Goal: Information Seeking & Learning: Find specific fact

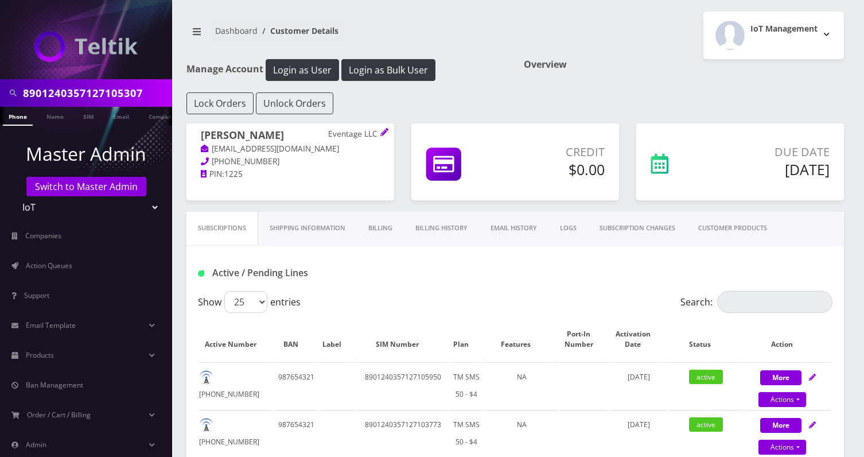
click at [267, 301] on label "Show 25 50 100 250 500 entries" at bounding box center [249, 302] width 103 height 22
click at [267, 301] on select "25 50 100 250 500" at bounding box center [245, 302] width 43 height 22
click at [259, 299] on select "25 50 100 250 500" at bounding box center [245, 302] width 43 height 22
select select "500"
click at [224, 291] on select "25 50 100 250 500" at bounding box center [245, 302] width 43 height 22
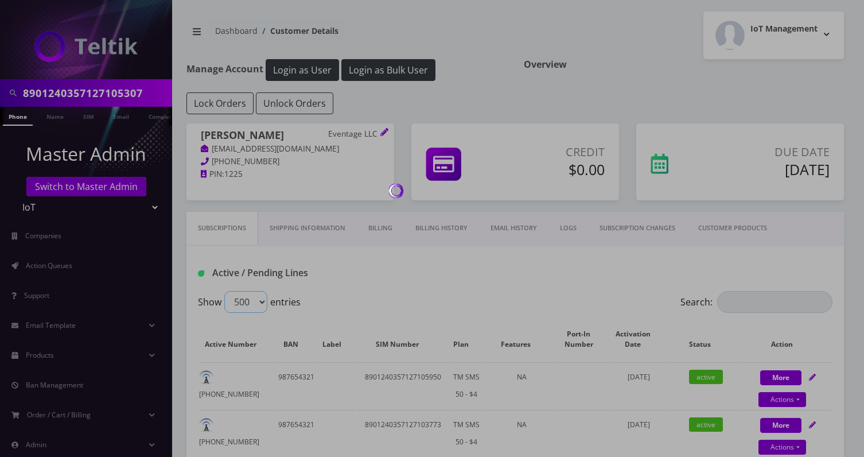
scroll to position [76, 0]
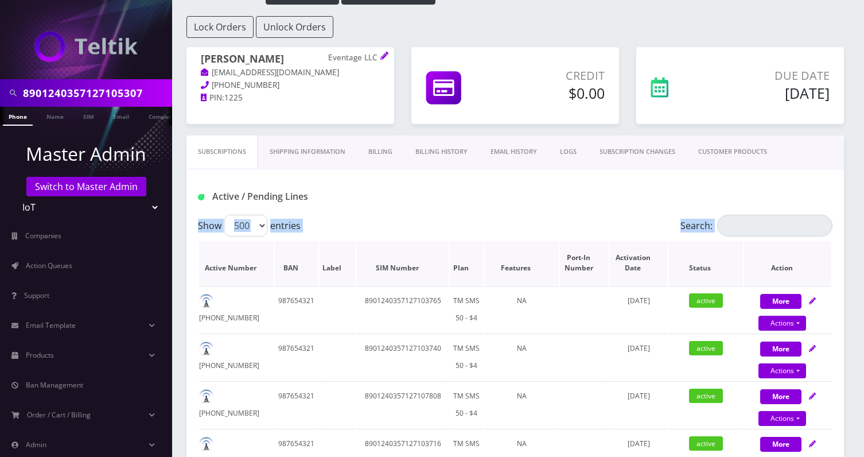
drag, startPoint x: 180, startPoint y: 226, endPoint x: 220, endPoint y: 251, distance: 47.4
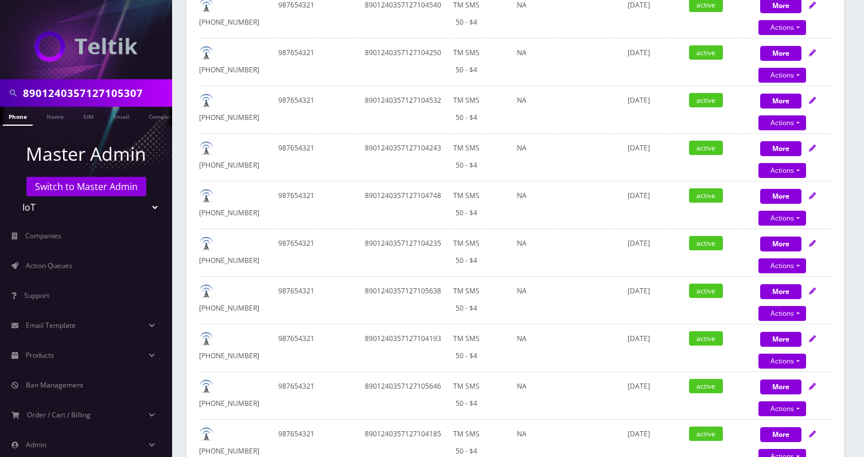
scroll to position [24011, 0]
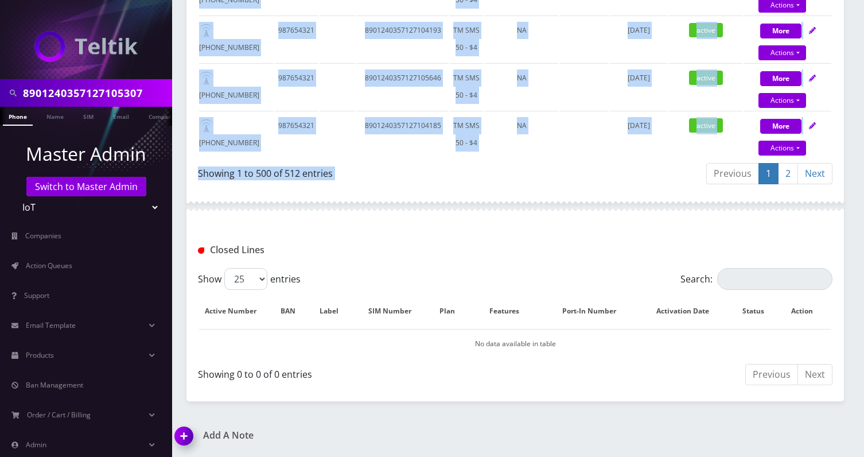
click at [625, 177] on div "Previous 1 2 Next" at bounding box center [678, 175] width 309 height 27
copy div "Show 25 50 100 250 500 entries Search: Active Number BAN Label SIM Number Plan …"
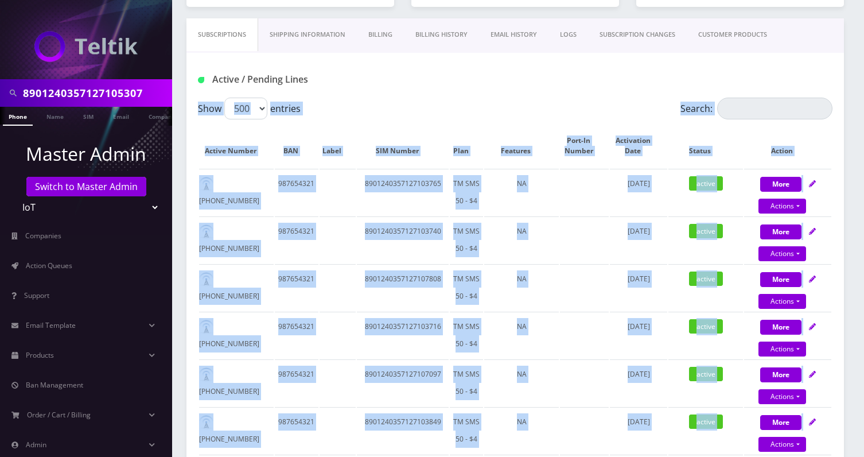
scroll to position [0, 0]
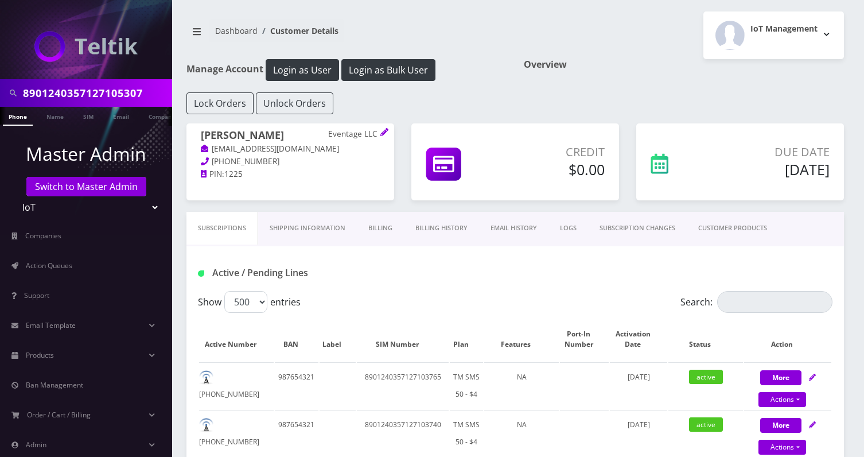
click at [346, 133] on p "Eventage LLC" at bounding box center [354, 134] width 52 height 10
copy p "Eventage"
click at [142, 92] on input "8901240357127105307" at bounding box center [96, 93] width 146 height 22
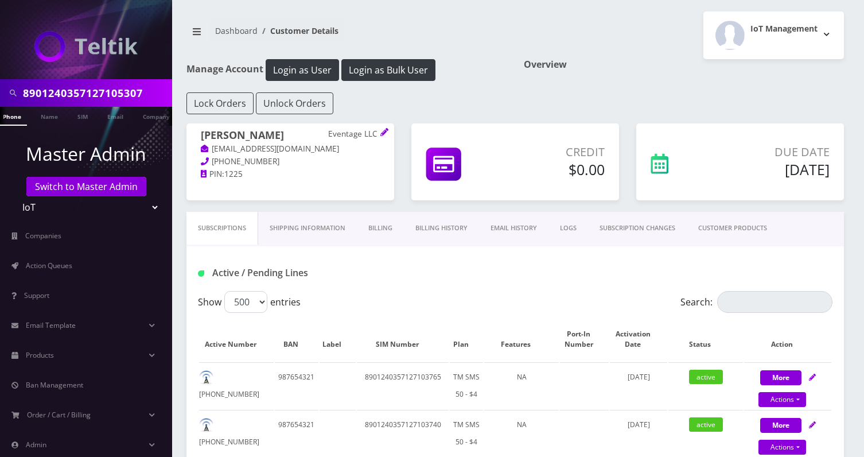
paste input "497128380713F"
type input "8901240497128380713"
click at [83, 116] on link "SIM" at bounding box center [83, 116] width 22 height 19
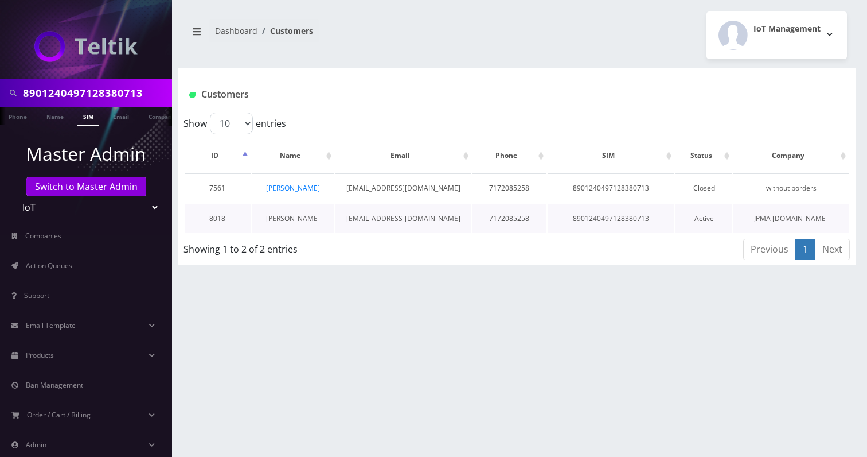
click at [294, 218] on link "[PERSON_NAME]" at bounding box center [293, 218] width 54 height 10
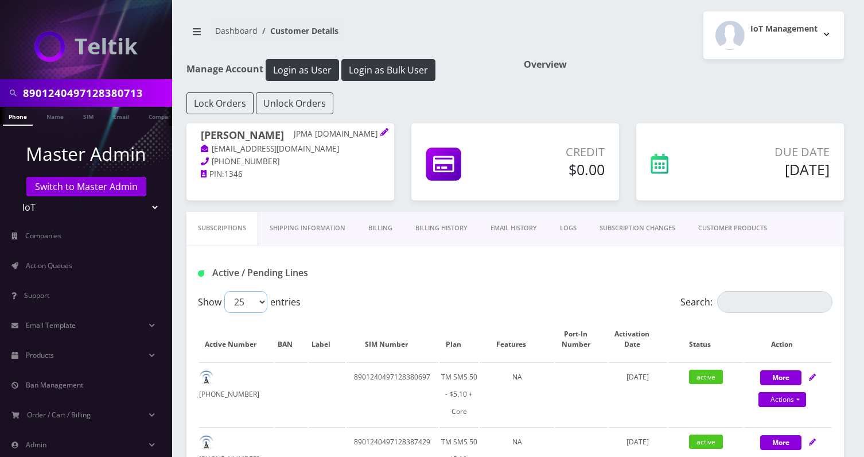
click at [261, 310] on select "25 50 100 250 500" at bounding box center [245, 302] width 43 height 22
select select "250"
click at [224, 291] on select "25 50 100 250 500" at bounding box center [245, 302] width 43 height 22
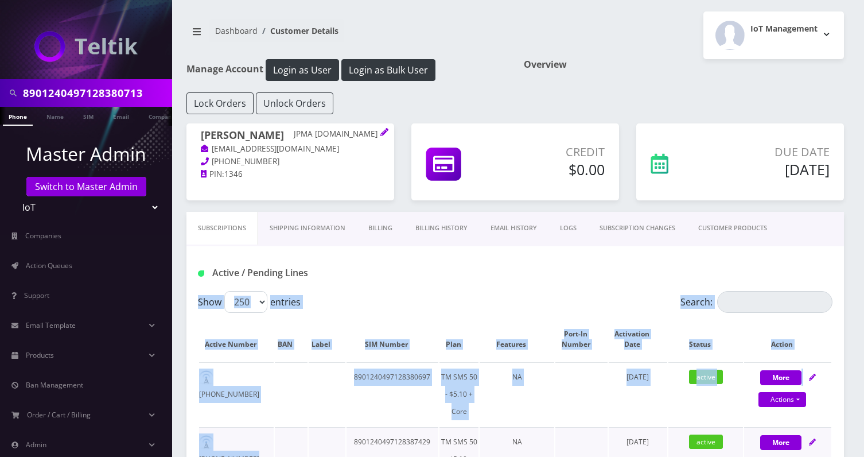
drag, startPoint x: 195, startPoint y: 331, endPoint x: 323, endPoint y: 434, distance: 164.0
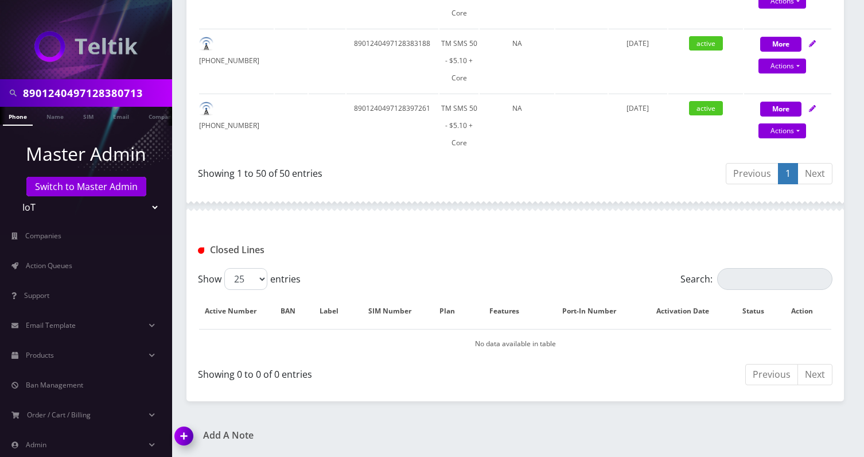
scroll to position [3312, 0]
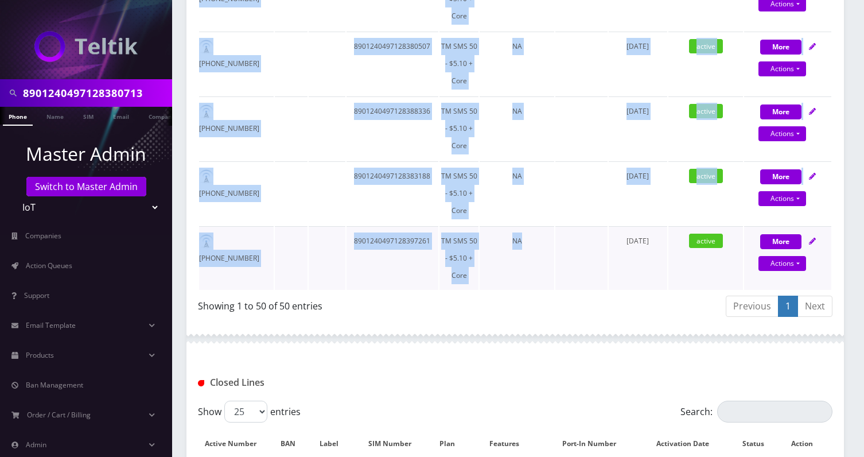
click at [598, 285] on td at bounding box center [581, 258] width 52 height 64
copy div "Show 25 50 100 250 500 entries Search: Active Number BAN Label SIM Number Plan …"
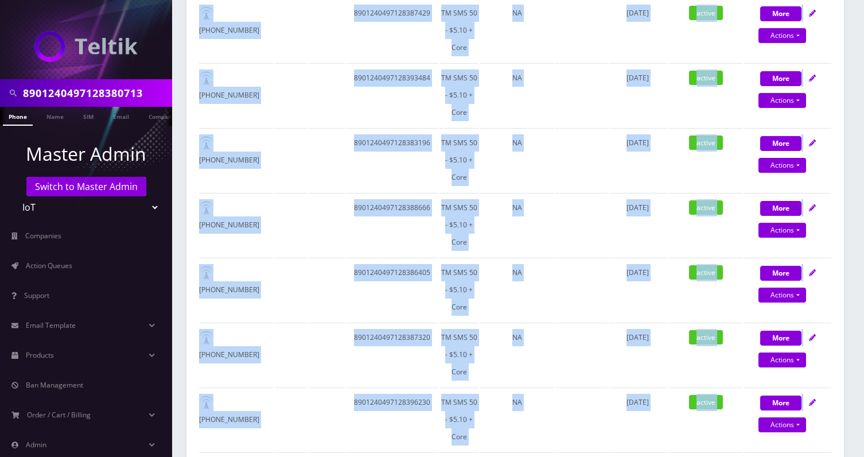
scroll to position [0, 0]
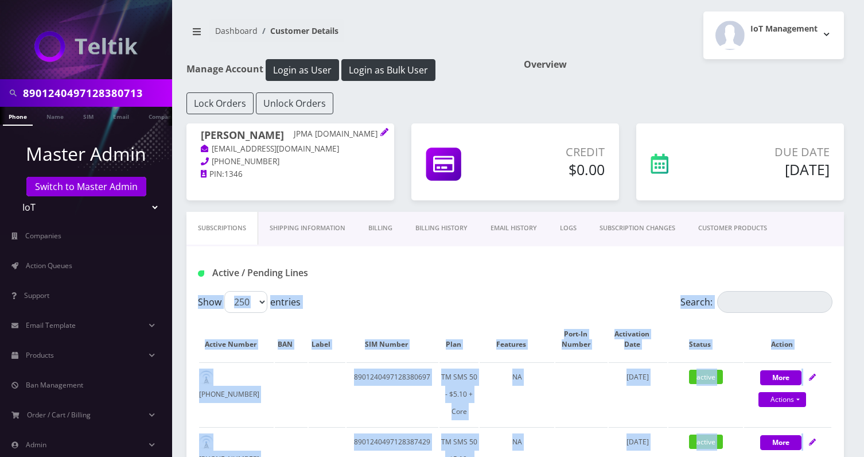
drag, startPoint x: 299, startPoint y: 136, endPoint x: 375, endPoint y: 139, distance: 76.4
click at [375, 139] on h1 "Justin Carmen JPMA Enterprise.com" at bounding box center [290, 136] width 179 height 14
copy h1 "JPMA Enterprise.com"
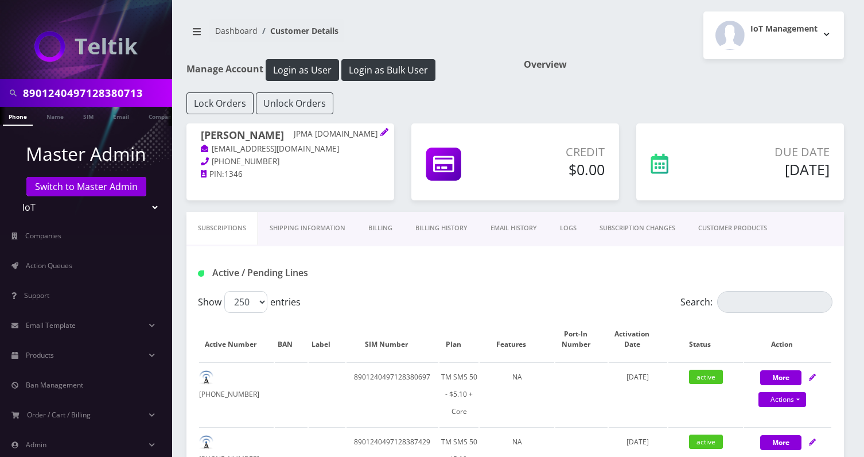
click at [137, 92] on input "8901240497128380713" at bounding box center [96, 93] width 146 height 22
paste input "357129271271F"
type input "8901240357129271271"
click at [84, 115] on link "SIM" at bounding box center [88, 116] width 22 height 19
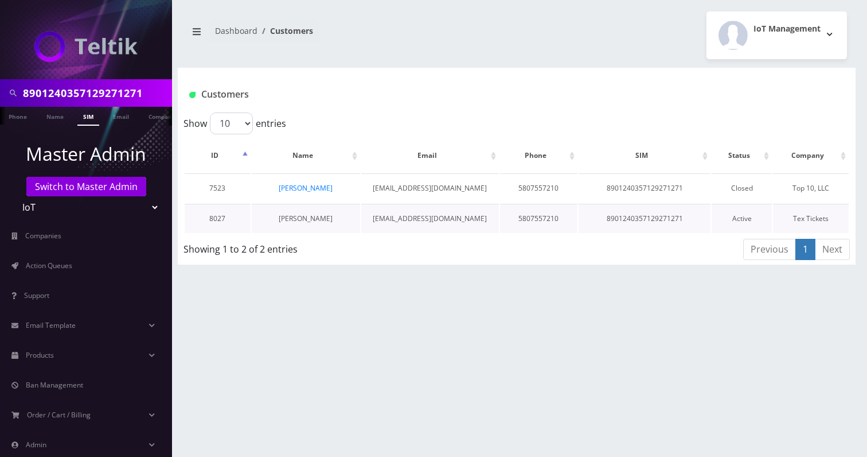
click at [302, 217] on link "Marc Loutzenhiser" at bounding box center [306, 218] width 54 height 10
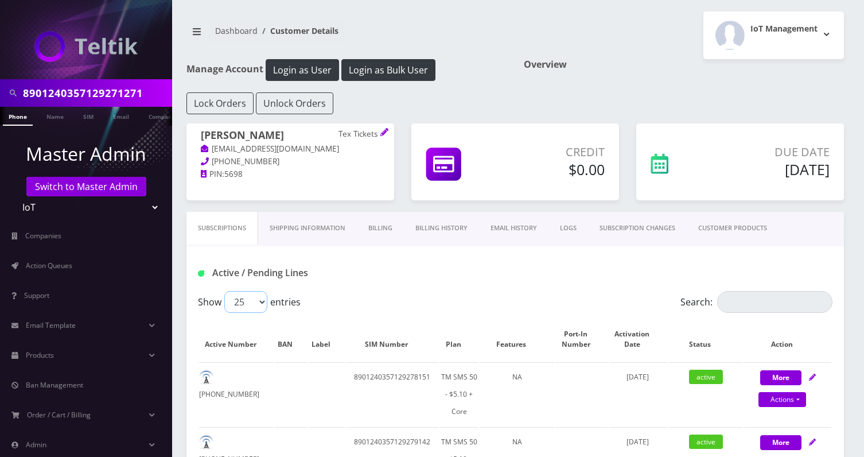
click at [266, 303] on select "25 50 100 250 500" at bounding box center [245, 302] width 43 height 22
select select "100"
click at [224, 291] on select "25 50 100 250 500" at bounding box center [245, 302] width 43 height 22
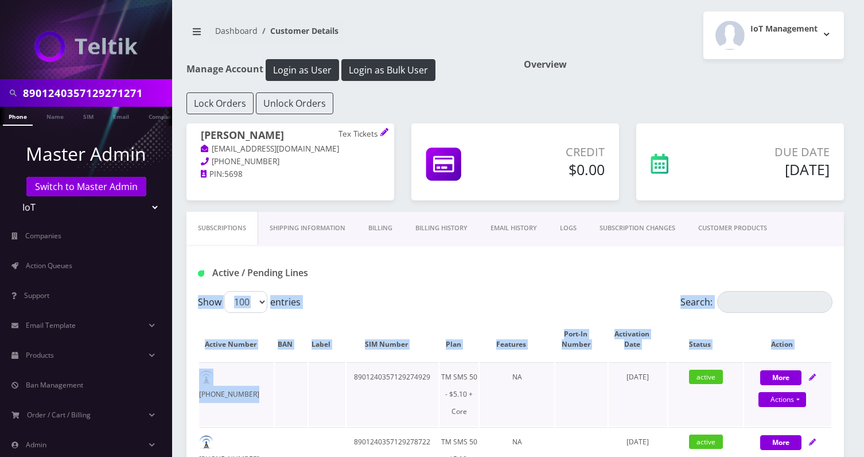
drag, startPoint x: 194, startPoint y: 326, endPoint x: 302, endPoint y: 395, distance: 127.2
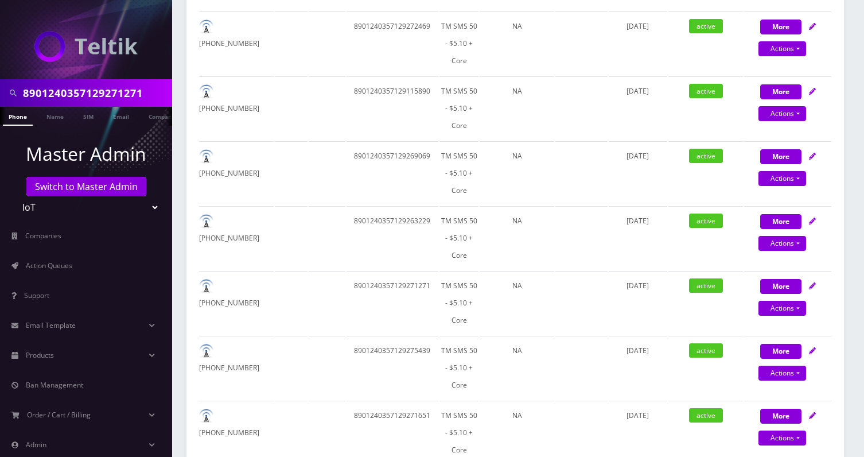
scroll to position [4352, 0]
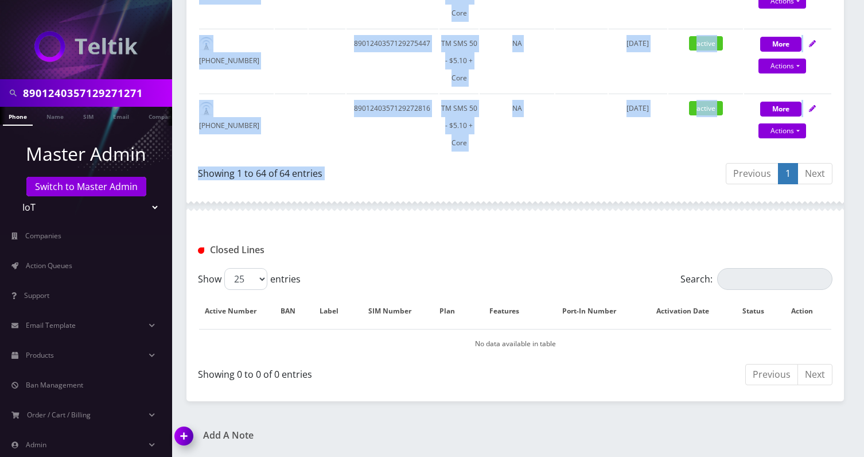
click at [649, 166] on div "Previous 1 Next" at bounding box center [678, 175] width 309 height 27
copy div "Show 25 50 100 250 500 entries Search: Active Number BAN Label SIM Number Plan …"
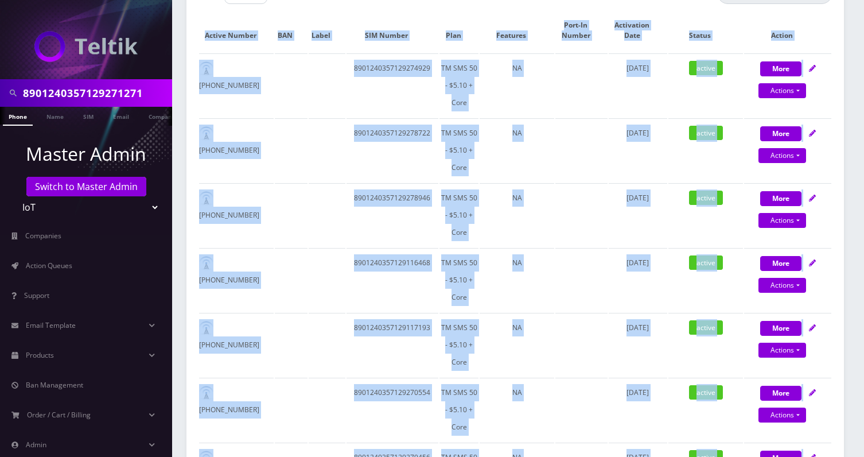
scroll to position [0, 0]
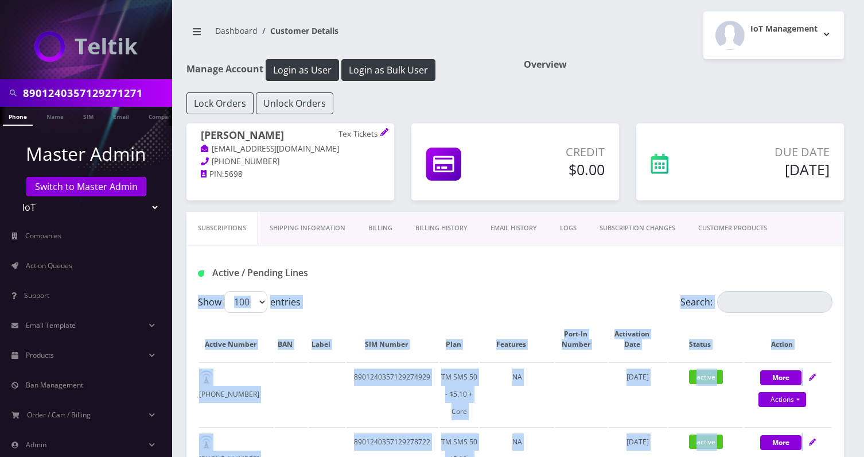
drag, startPoint x: 306, startPoint y: 137, endPoint x: 202, endPoint y: 134, distance: 103.9
click at [202, 134] on h1 "Marc Loutzenhiser Tex Tickets" at bounding box center [290, 136] width 179 height 14
copy h1 "Marc Loutzenhiser"
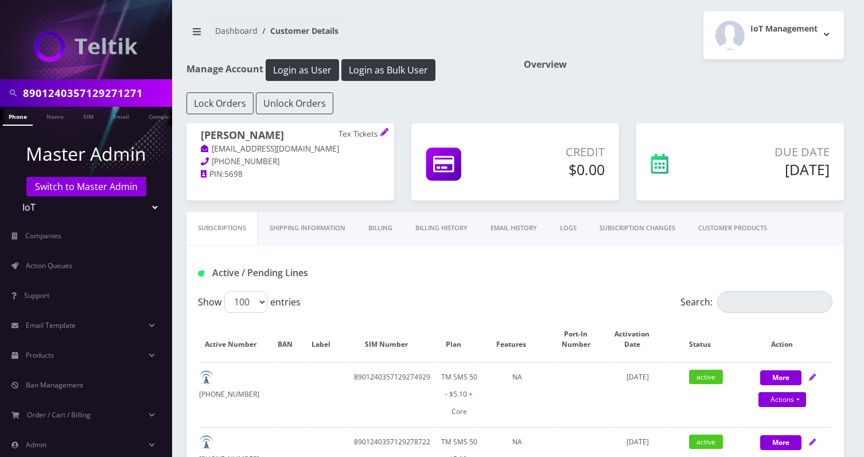
click at [85, 98] on input "8901240357129271271" at bounding box center [96, 93] width 146 height 22
paste input "6130F"
type input "8901240357129276130"
click at [93, 113] on link "SIM" at bounding box center [88, 116] width 22 height 19
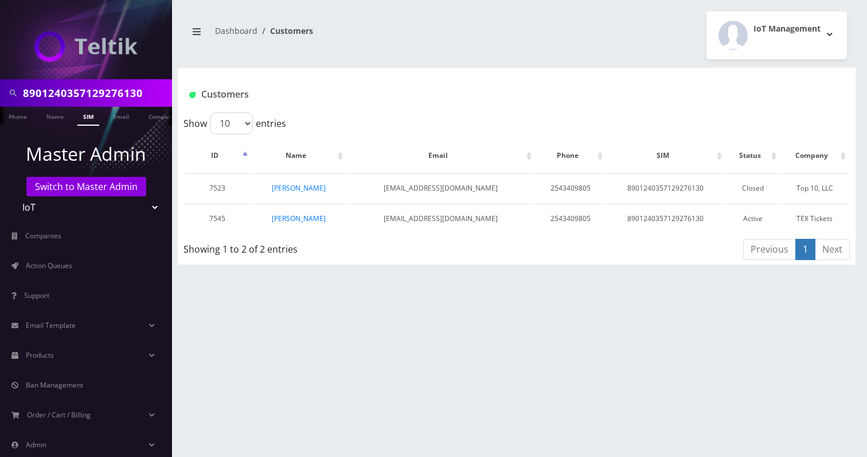
scroll to position [0, 6]
click at [306, 221] on link "Anthony Villafrate" at bounding box center [299, 218] width 54 height 10
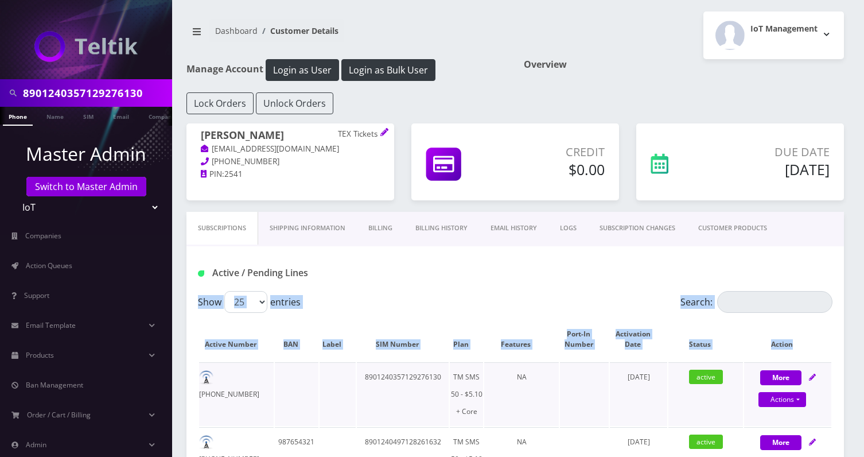
drag, startPoint x: 192, startPoint y: 334, endPoint x: 268, endPoint y: 375, distance: 86.5
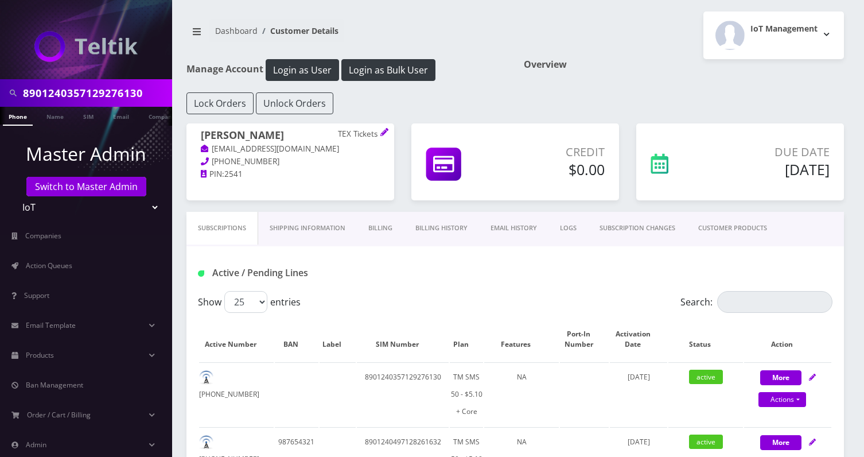
click at [270, 292] on label "Show 25 50 100 250 500 entries" at bounding box center [249, 302] width 103 height 22
click at [267, 292] on select "25 50 100 250 500" at bounding box center [245, 302] width 43 height 22
click at [258, 302] on select "25 50 100 250 500" at bounding box center [245, 302] width 43 height 22
select select "250"
click at [224, 291] on select "25 50 100 250 500" at bounding box center [245, 302] width 43 height 22
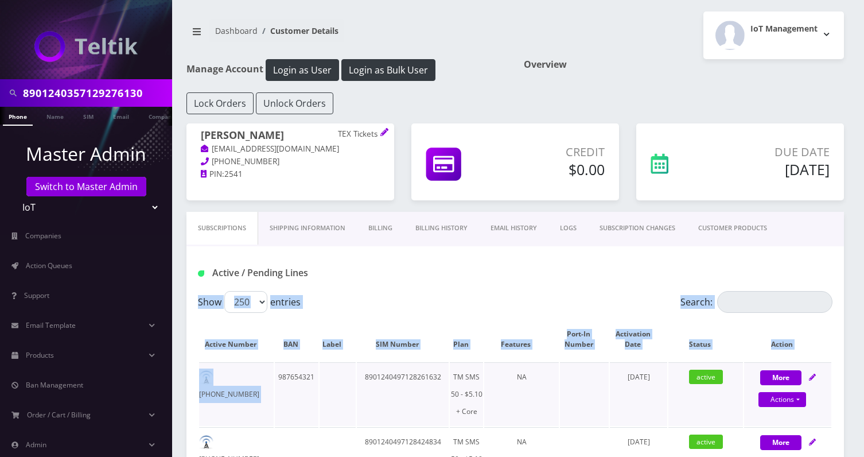
drag, startPoint x: 188, startPoint y: 332, endPoint x: 279, endPoint y: 368, distance: 98.1
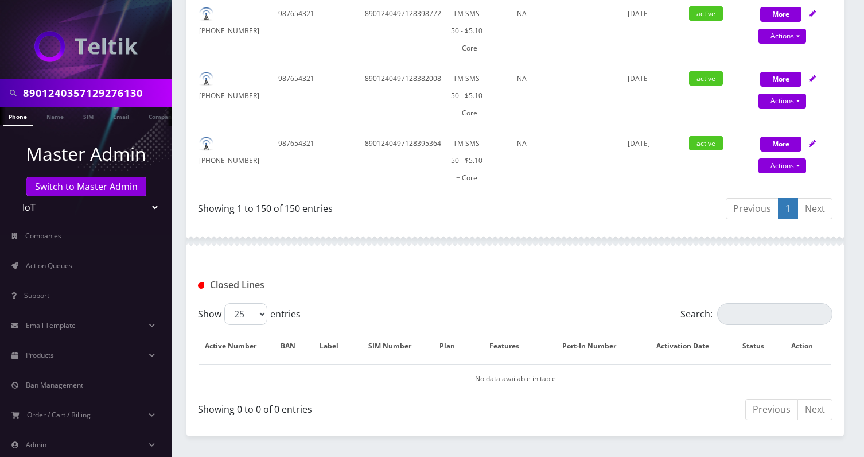
scroll to position [9927, 0]
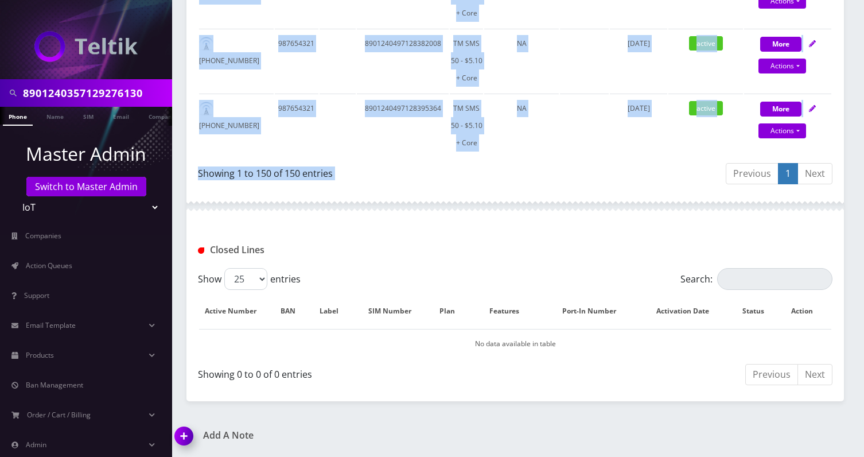
click at [640, 176] on div "Previous 1 Next" at bounding box center [678, 175] width 309 height 27
copy div "Show 25 50 100 250 500 entries Search: Active Number BAN Label SIM Number Plan …"
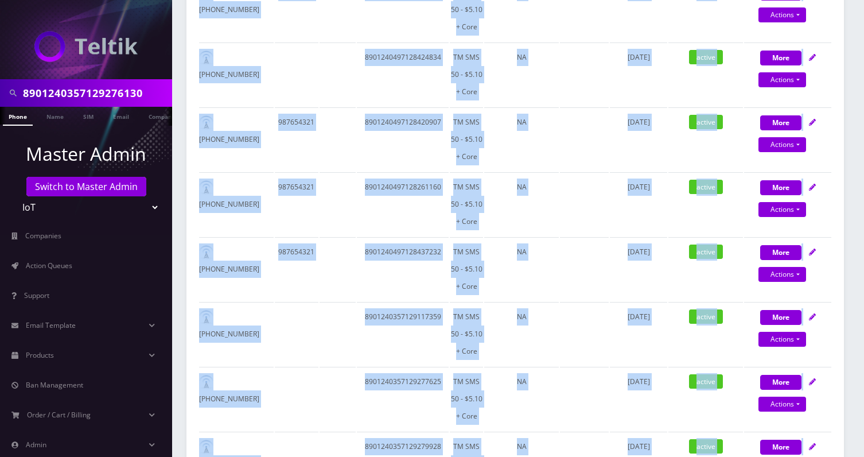
scroll to position [0, 0]
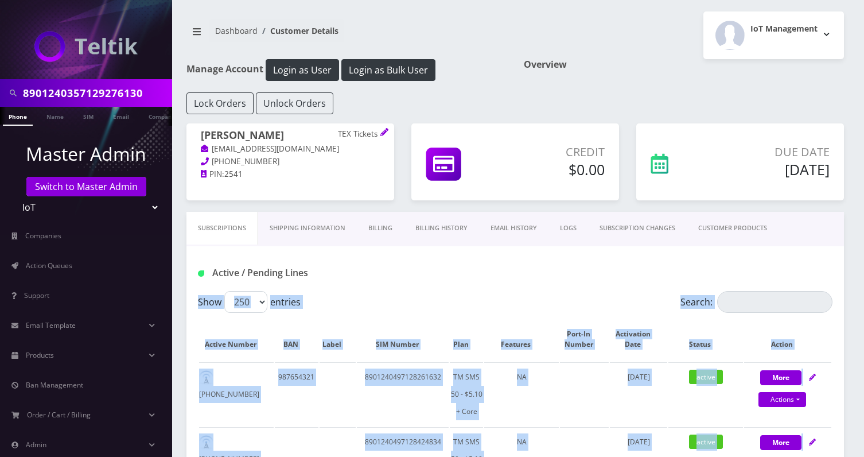
drag, startPoint x: 305, startPoint y: 135, endPoint x: 188, endPoint y: 136, distance: 117.0
click at [188, 136] on div "Anthony Villafrate TEX Tickets pulleranthonyvillafrate@textickets.com 239-634-2…" at bounding box center [290, 154] width 208 height 63
copy h1 "Anthony Villafrate"
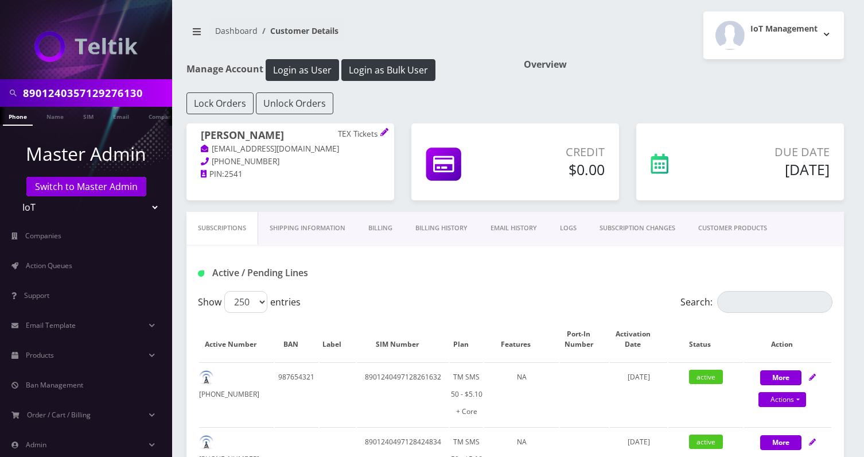
click at [143, 91] on input "8901240357129276130" at bounding box center [96, 93] width 146 height 22
paste input "497128266029F"
type input "8901240497128266029"
click at [64, 116] on link "SIM" at bounding box center [60, 116] width 22 height 19
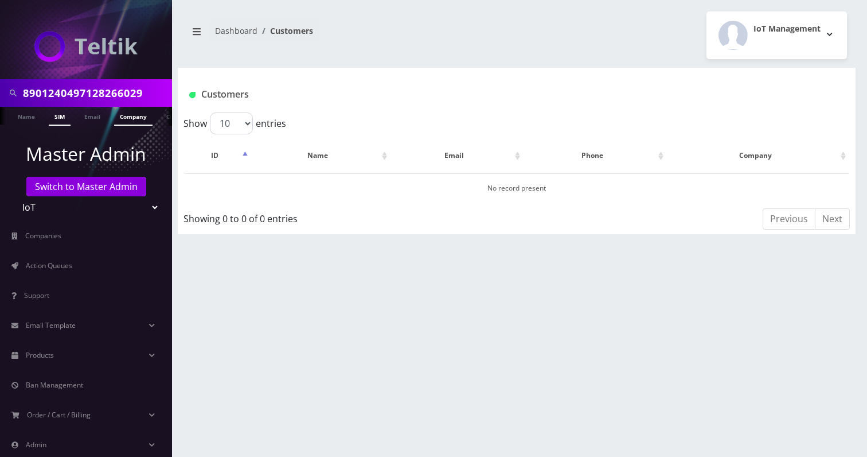
scroll to position [0, 34]
click at [151, 88] on input "8901240497128266029" at bounding box center [96, 93] width 146 height 22
click at [123, 87] on input "8901240497128266029" at bounding box center [96, 93] width 146 height 22
paste input "357127239965F"
type input "8901240357127239965"
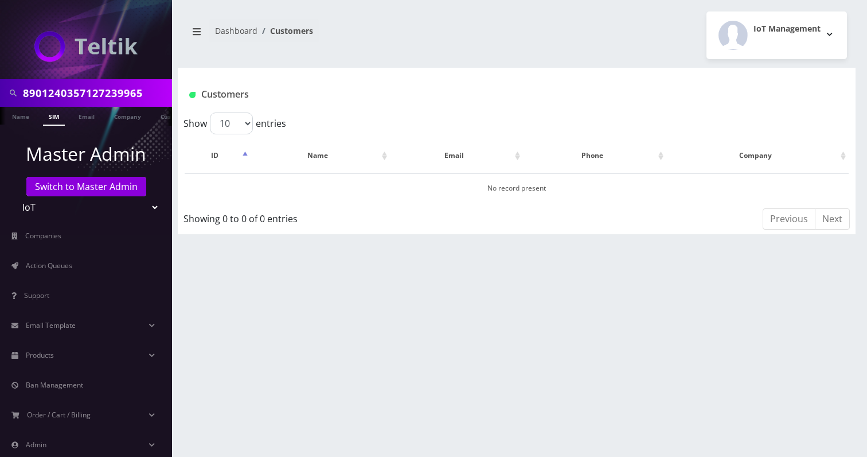
click at [47, 117] on link "SIM" at bounding box center [54, 116] width 22 height 19
click at [126, 88] on input "8901240357127239965" at bounding box center [96, 93] width 146 height 22
paste input "002207F"
type input "8901240357127002207"
click at [83, 122] on link "SIM" at bounding box center [88, 116] width 22 height 19
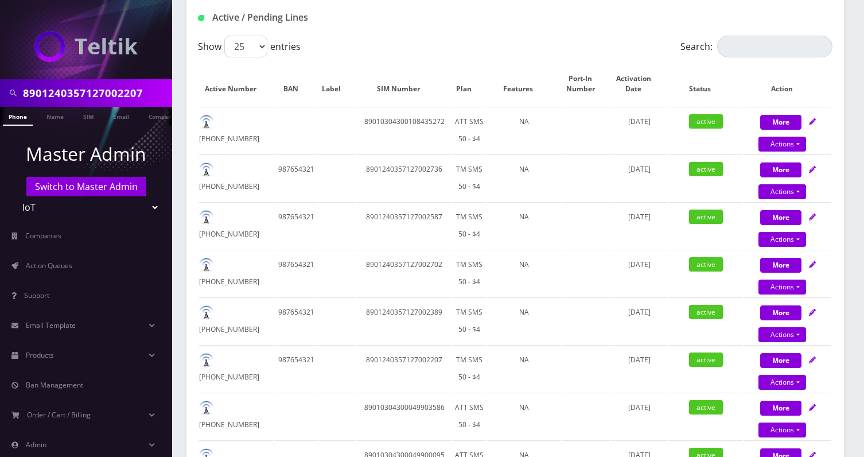
scroll to position [239, 0]
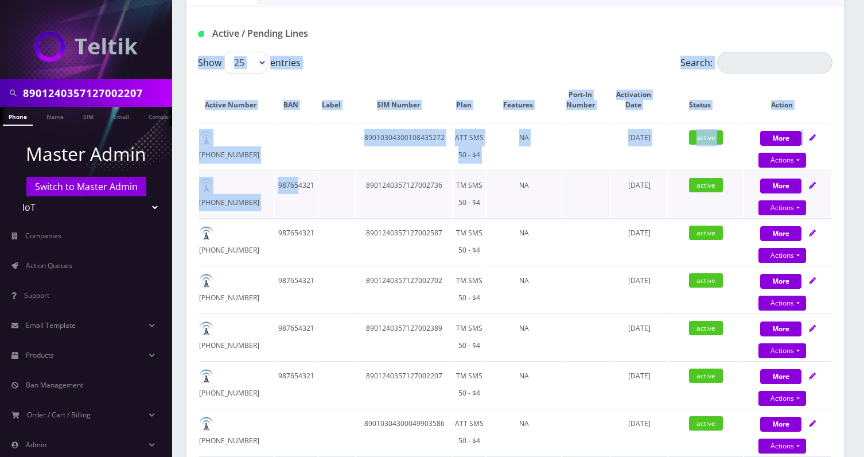
drag, startPoint x: 194, startPoint y: 78, endPoint x: 312, endPoint y: 211, distance: 177.6
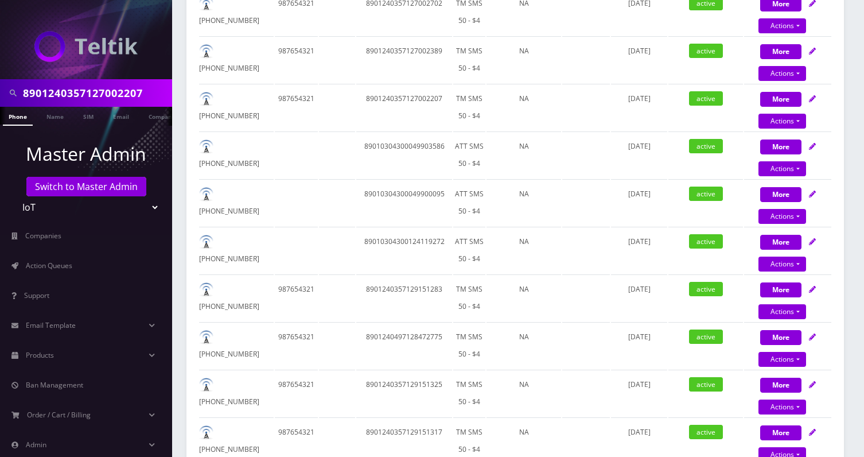
scroll to position [570, 0]
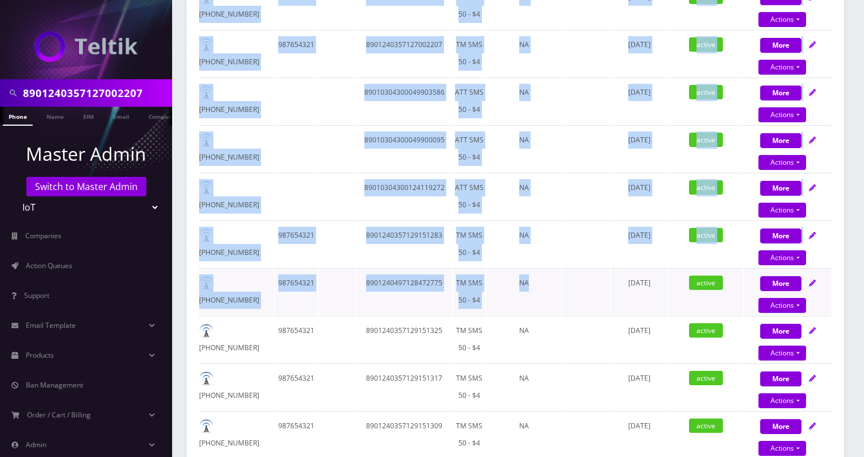
click at [554, 295] on td "NA" at bounding box center [523, 291] width 75 height 46
copy div "Show 25 50 100 250 500 entries Search: Active Number BAN Label SIM Number Plan …"
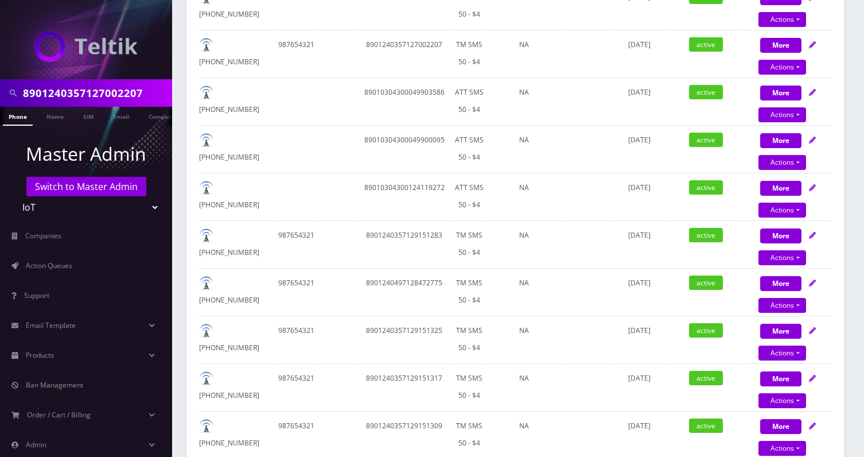
click at [64, 103] on input "8901240357127002207" at bounding box center [96, 93] width 146 height 22
paste input "497128277190F"
type input "8901240497128277190"
click at [80, 116] on link "SIM" at bounding box center [88, 116] width 22 height 19
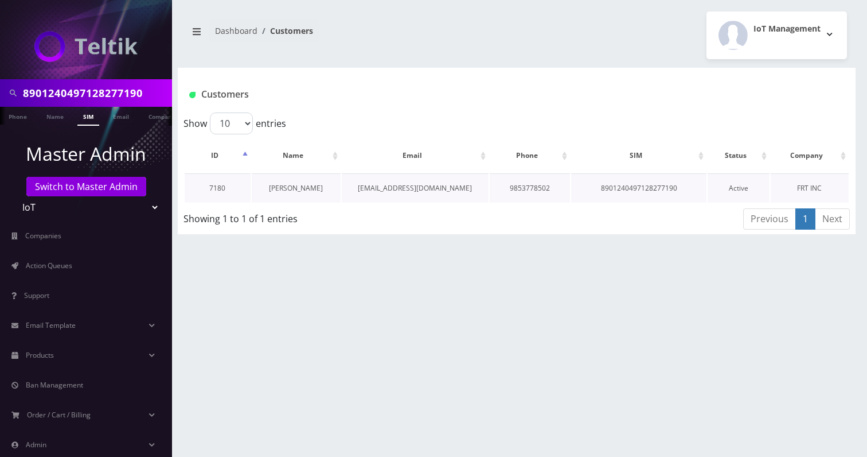
click at [287, 187] on link "[PERSON_NAME]" at bounding box center [296, 188] width 54 height 10
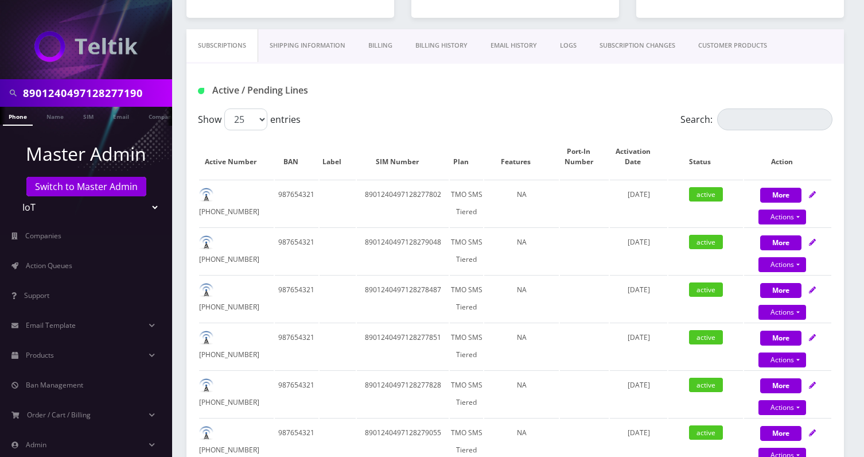
scroll to position [256, 0]
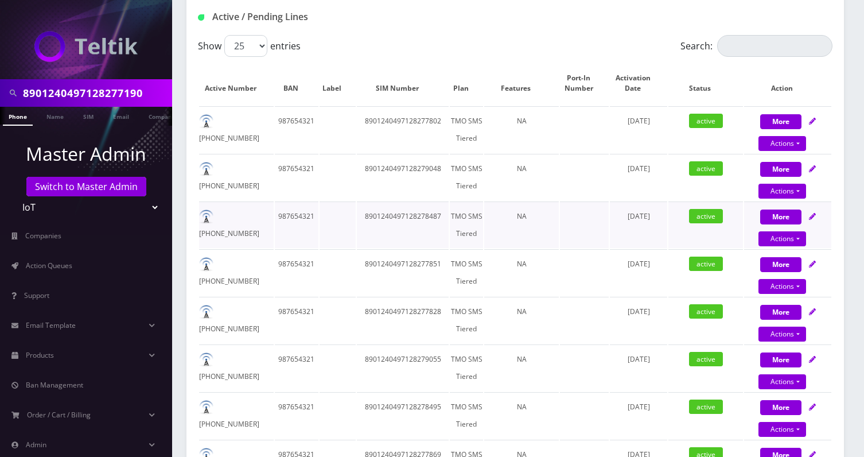
drag, startPoint x: 200, startPoint y: 72, endPoint x: 316, endPoint y: 246, distance: 209.2
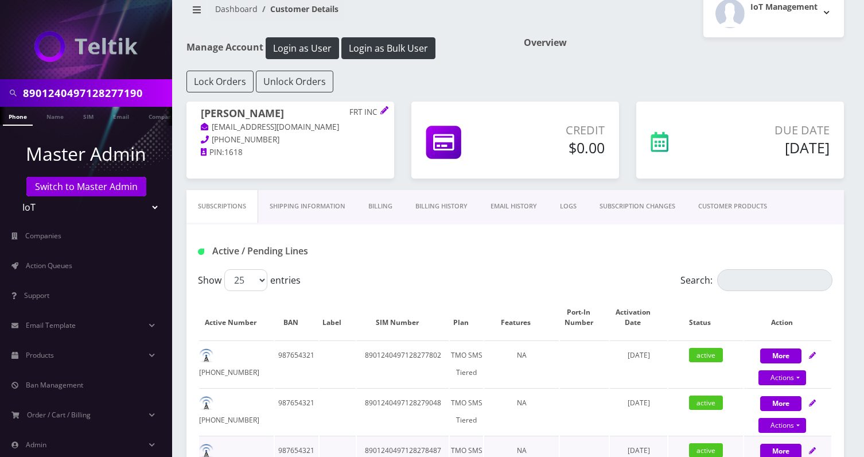
scroll to position [0, 0]
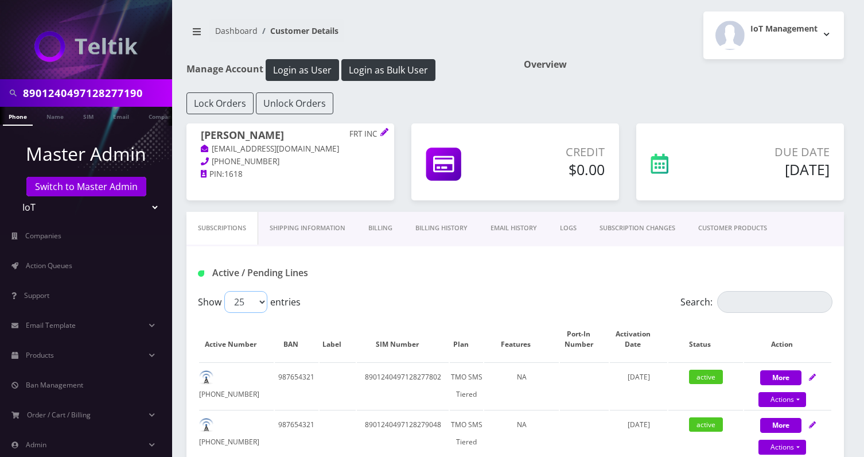
click at [263, 303] on select "25 50 100 250 500" at bounding box center [245, 302] width 43 height 22
select select "500"
click at [224, 291] on select "25 50 100 250 500" at bounding box center [245, 302] width 43 height 22
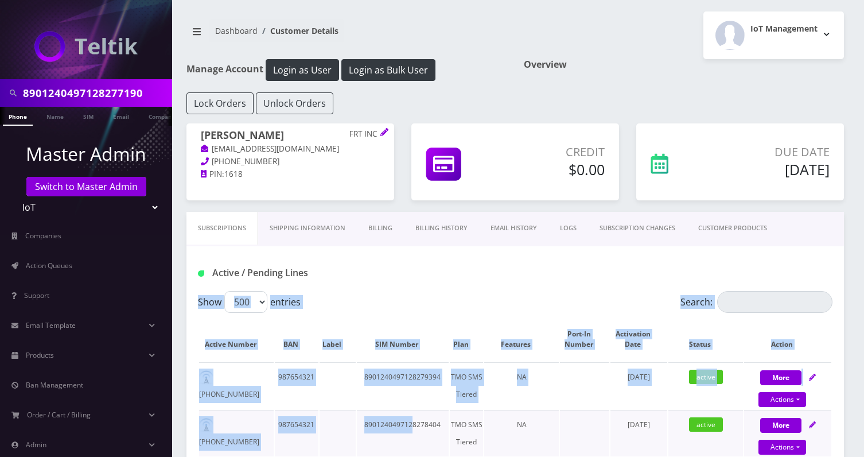
drag, startPoint x: 191, startPoint y: 313, endPoint x: 412, endPoint y: 418, distance: 244.8
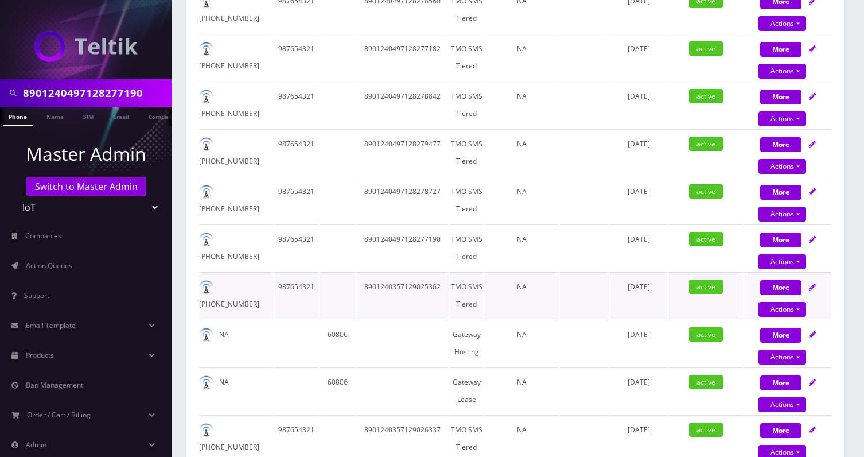
scroll to position [12193, 0]
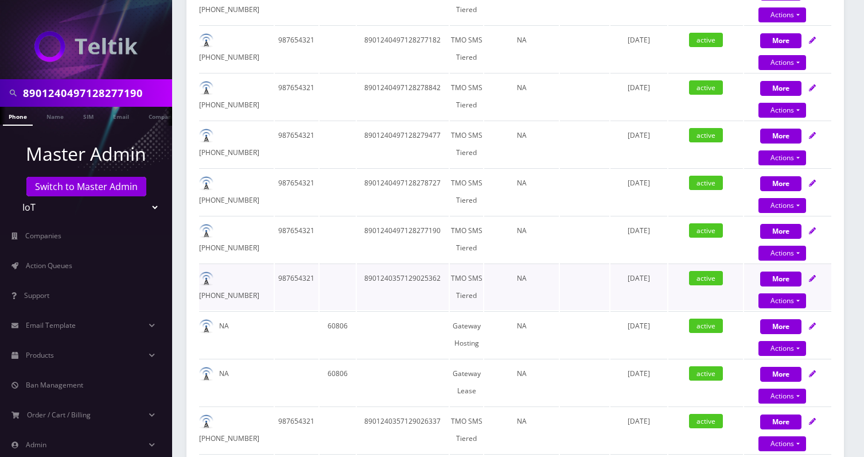
click at [612, 307] on td "June 17, 2025" at bounding box center [638, 286] width 57 height 46
copy div "Show 25 50 100 250 500 entries Search: Active Number BAN Label SIM Number Plan …"
click at [137, 83] on input "8901240497128277190" at bounding box center [96, 93] width 146 height 22
paste input "31771064F"
type input "8901240497131771064"
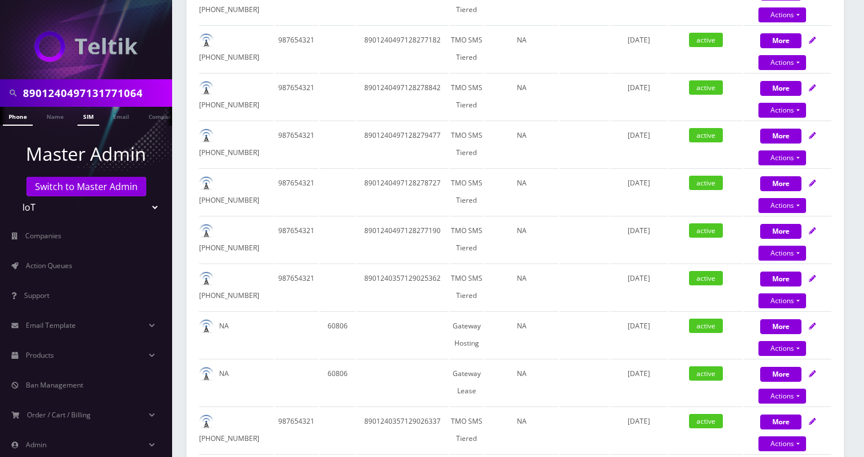
click at [91, 122] on link "SIM" at bounding box center [88, 116] width 22 height 19
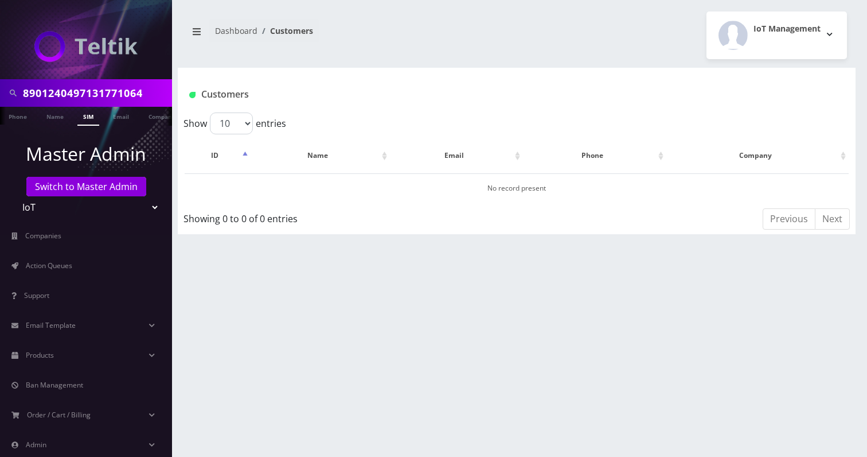
click at [108, 89] on input "8901240497131771064" at bounding box center [96, 93] width 146 height 22
paste input "28260956F"
type input "8901240497128260956"
click at [85, 114] on link "SIM" at bounding box center [88, 116] width 22 height 19
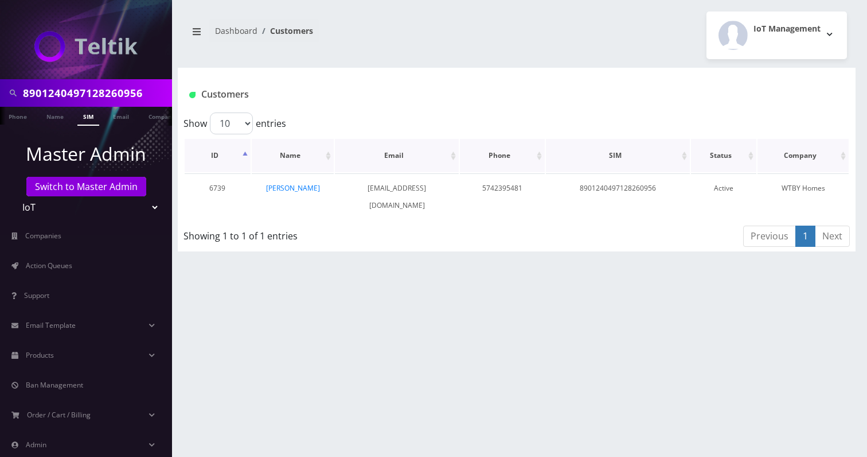
scroll to position [0, 6]
click at [293, 185] on link "[PERSON_NAME]" at bounding box center [293, 188] width 54 height 10
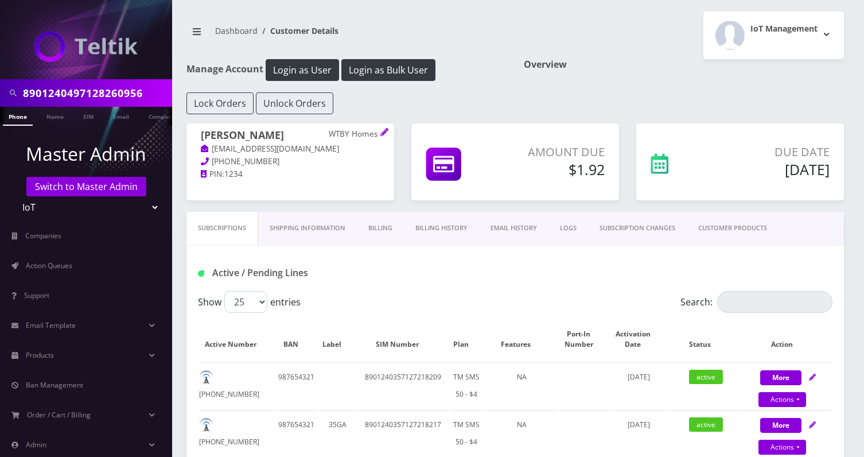
click at [124, 94] on input "8901240497128260956" at bounding box center [96, 93] width 146 height 22
paste input "433942F"
type input "8901240497128433942"
click at [71, 119] on li "Name" at bounding box center [55, 116] width 34 height 19
click at [87, 119] on link "SIM" at bounding box center [88, 116] width 22 height 19
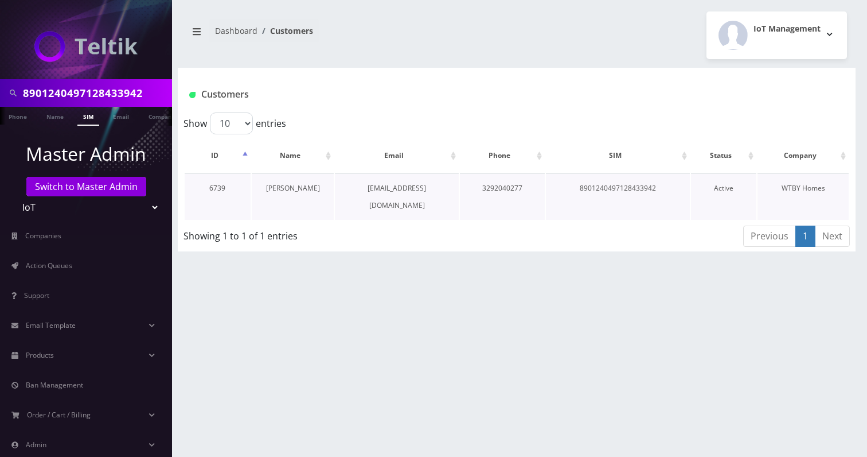
click at [295, 184] on link "[PERSON_NAME]" at bounding box center [293, 188] width 54 height 10
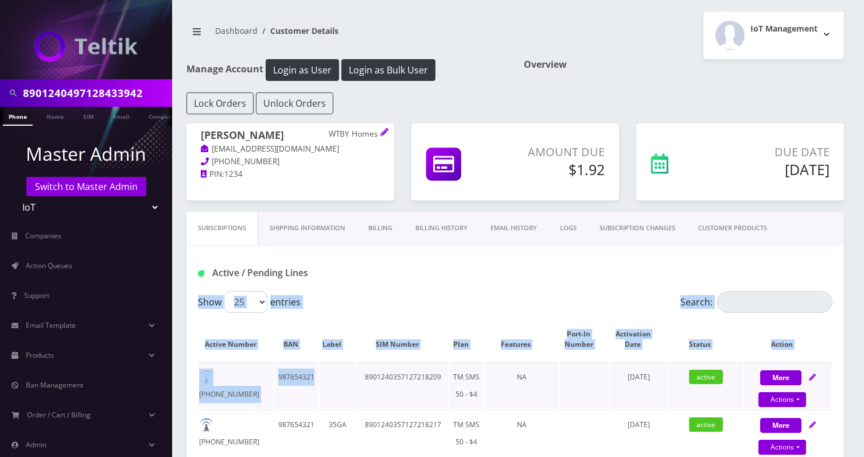
drag, startPoint x: 193, startPoint y: 316, endPoint x: 332, endPoint y: 374, distance: 151.0
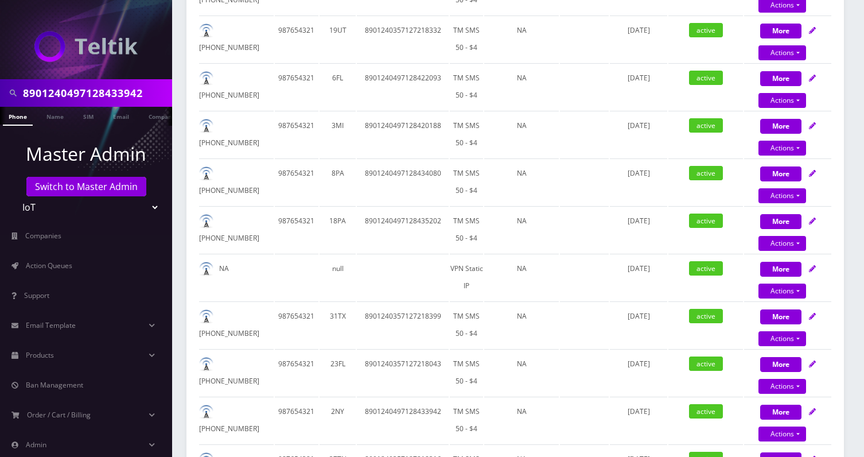
scroll to position [1477, 0]
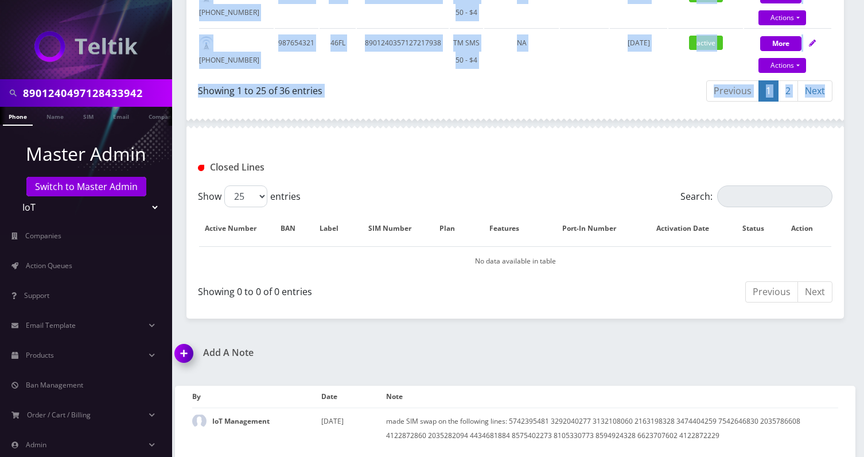
click at [659, 118] on div at bounding box center [514, 123] width 657 height 34
click at [781, 96] on link "2" at bounding box center [788, 90] width 20 height 21
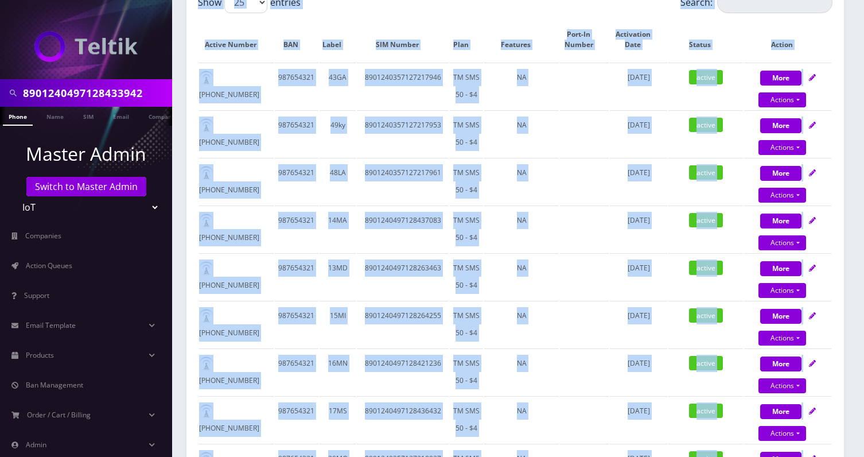
scroll to position [119, 0]
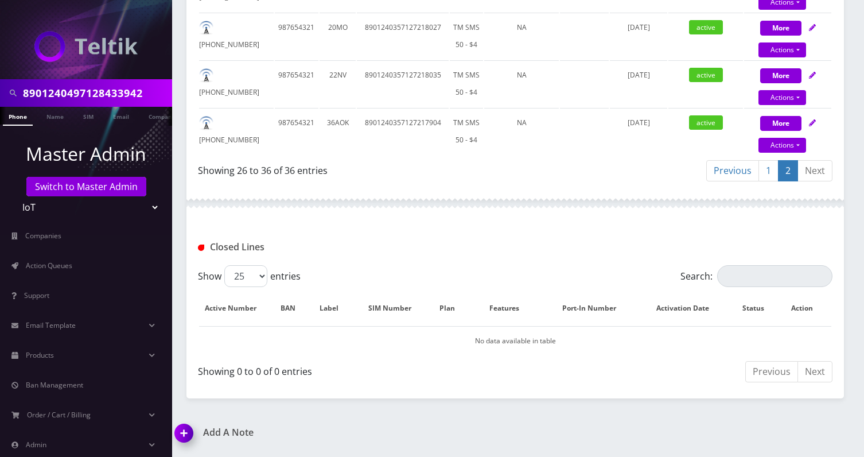
scroll to position [810, 0]
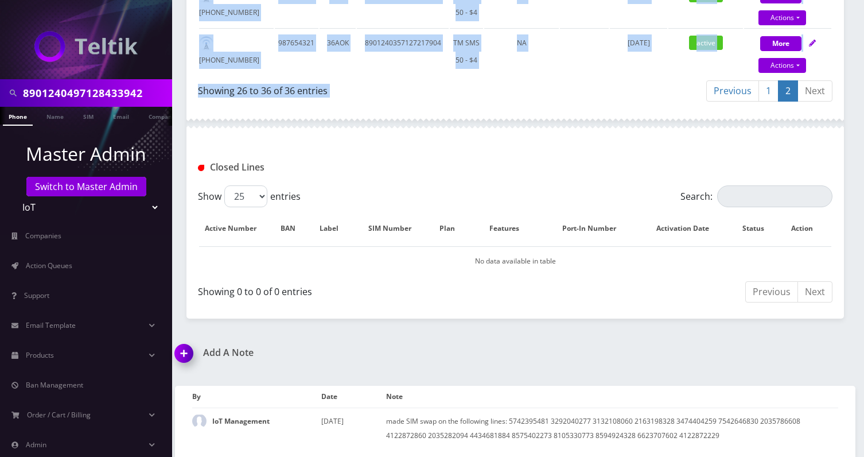
click at [647, 84] on div "Previous 1 2 Next" at bounding box center [678, 92] width 309 height 27
copy div "Active Number BAN Label SIM Number Plan Features Port-In Number Activation Date…"
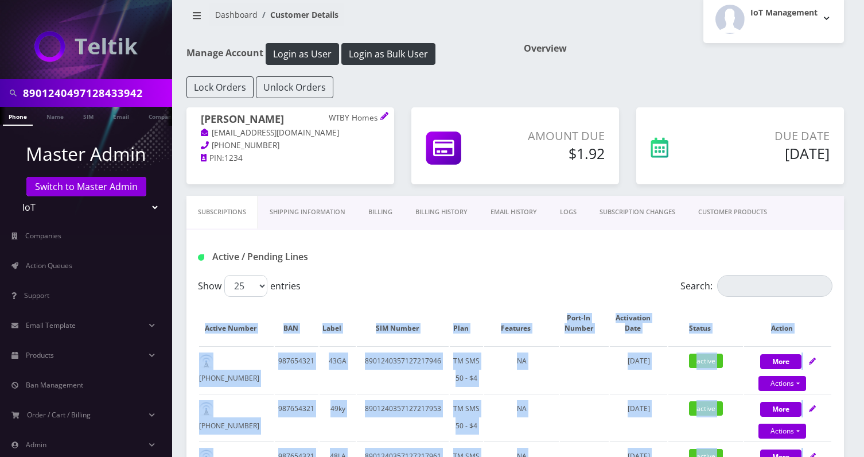
scroll to position [0, 0]
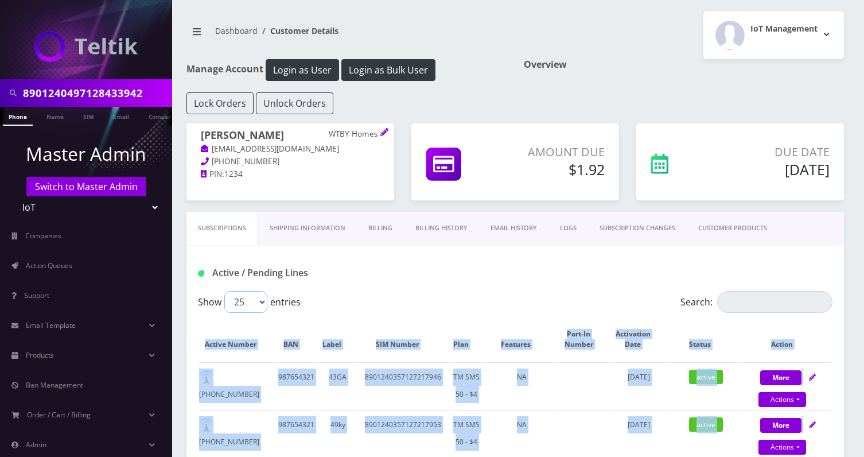
click at [258, 297] on select "25 50 100 250 500" at bounding box center [245, 302] width 43 height 22
select select "50"
click at [224, 291] on select "25 50 100 250 500" at bounding box center [245, 302] width 43 height 22
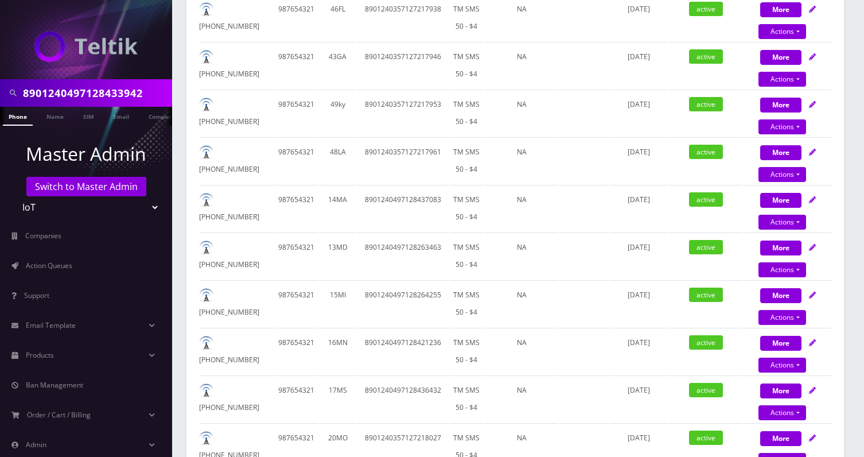
scroll to position [2000, 0]
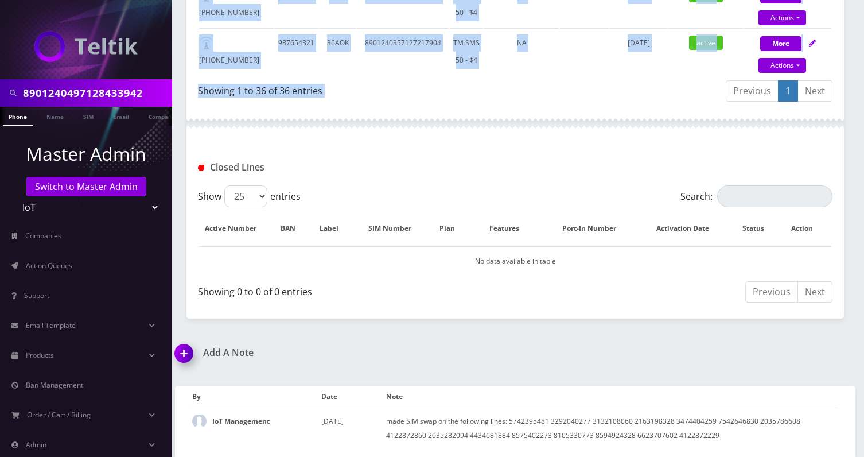
click at [629, 79] on div "Previous 1 Next" at bounding box center [678, 92] width 309 height 27
copy div "Show 25 50 100 250 500 entries Search: Active Number BAN Label SIM Number Plan …"
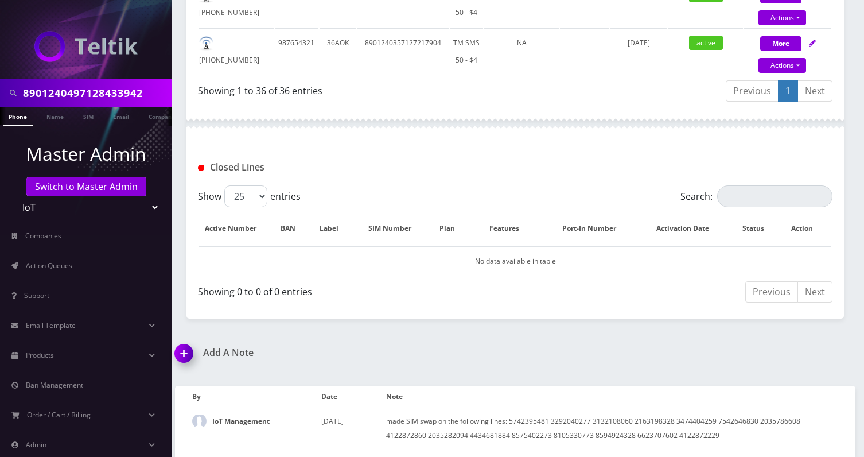
click at [122, 88] on input "8901240497128433942" at bounding box center [96, 93] width 146 height 22
paste input "276770F"
type input "8901240497128276770"
click at [90, 119] on link "SIM" at bounding box center [88, 116] width 22 height 19
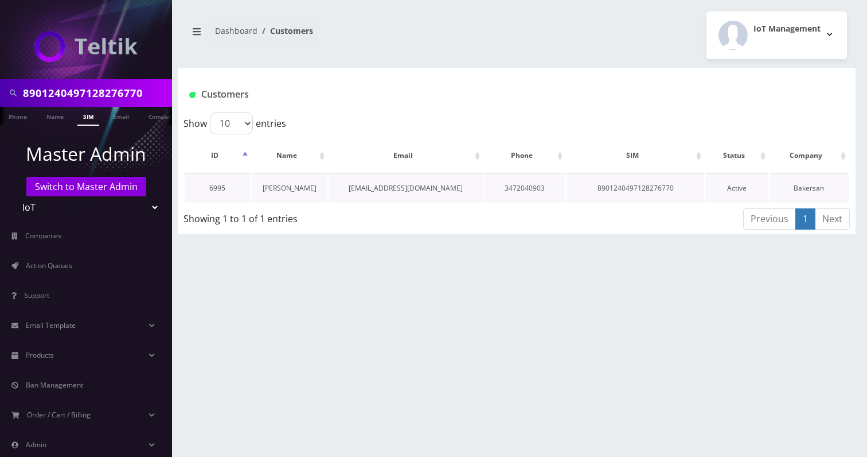
click at [281, 189] on link "[PERSON_NAME]" at bounding box center [290, 188] width 54 height 10
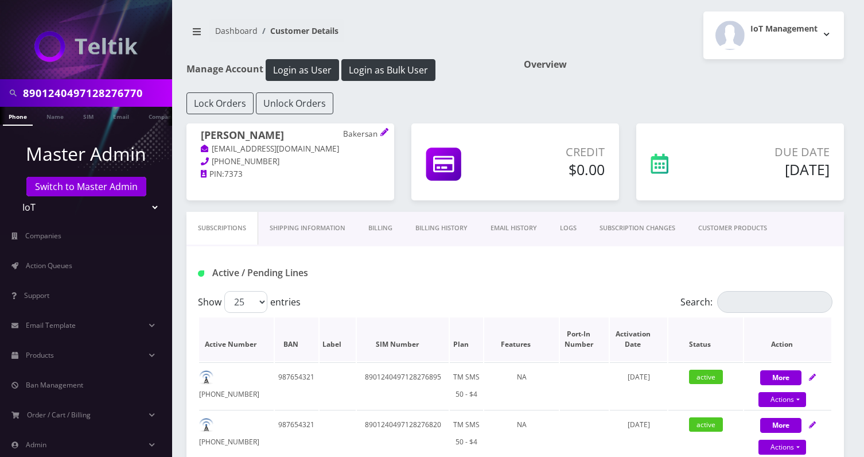
drag, startPoint x: 193, startPoint y: 316, endPoint x: 218, endPoint y: 340, distance: 34.9
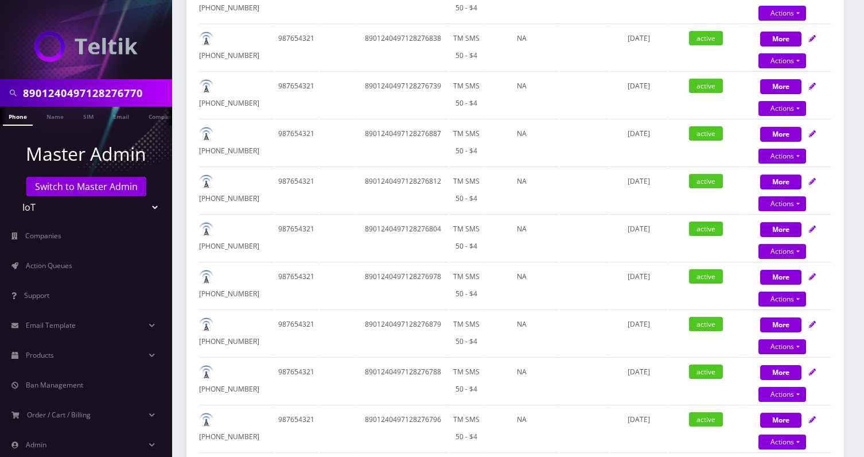
scroll to position [878, 0]
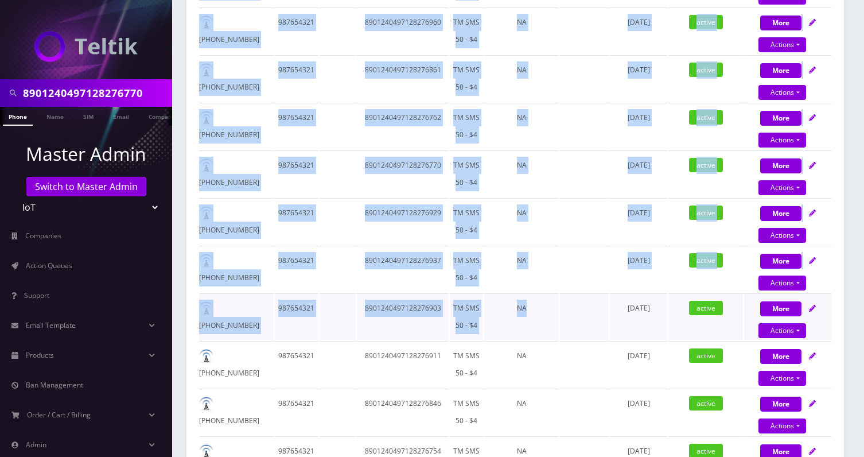
click at [547, 330] on td "NA" at bounding box center [521, 316] width 75 height 46
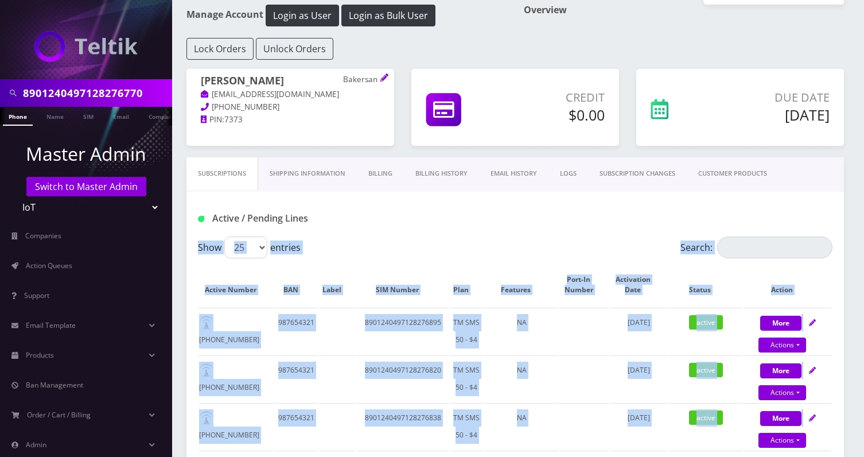
scroll to position [0, 0]
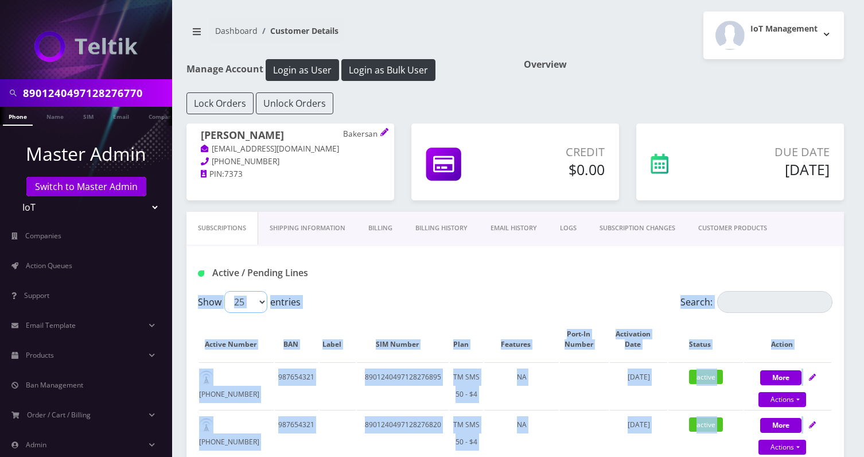
click at [255, 298] on select "25 50 100 250 500" at bounding box center [245, 302] width 43 height 22
select select "250"
click at [224, 291] on select "25 50 100 250 500" at bounding box center [245, 302] width 43 height 22
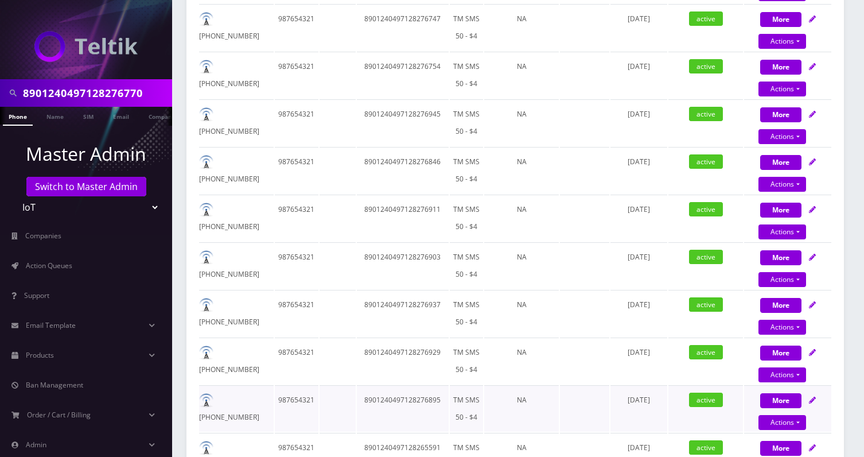
scroll to position [1228, 0]
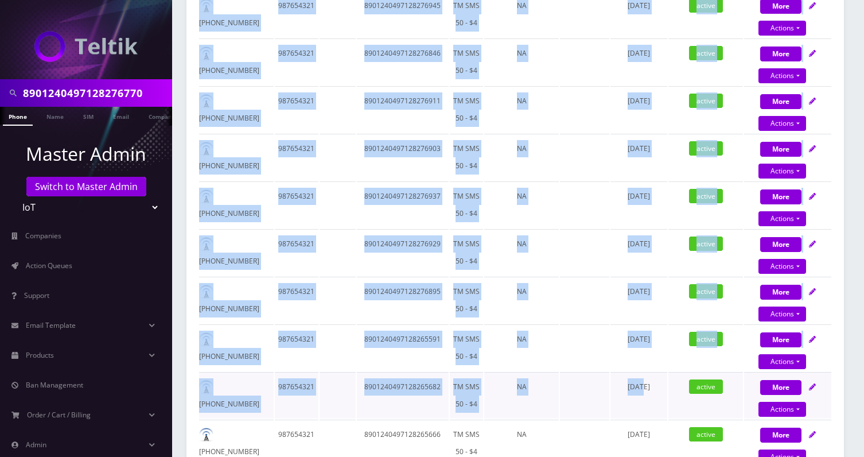
click at [629, 385] on span "[DATE]" at bounding box center [639, 386] width 22 height 10
copy div "Show 25 50 100 250 500 entries Search: Active Number BAN Label SIM Number Plan …"
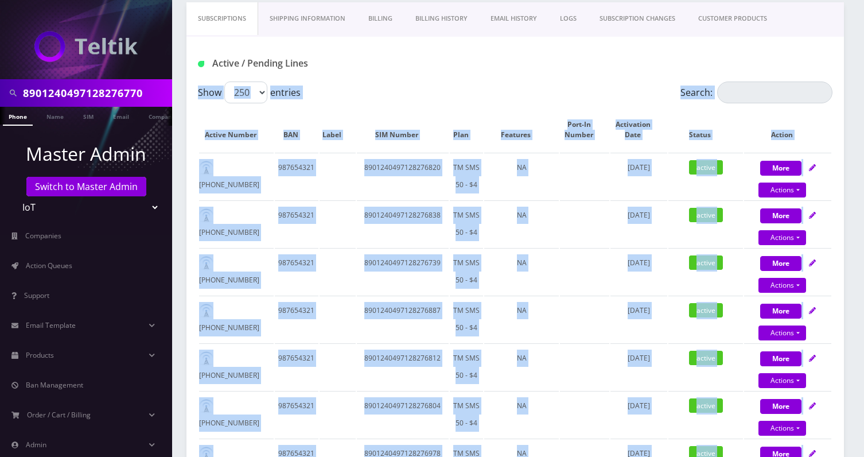
scroll to position [0, 0]
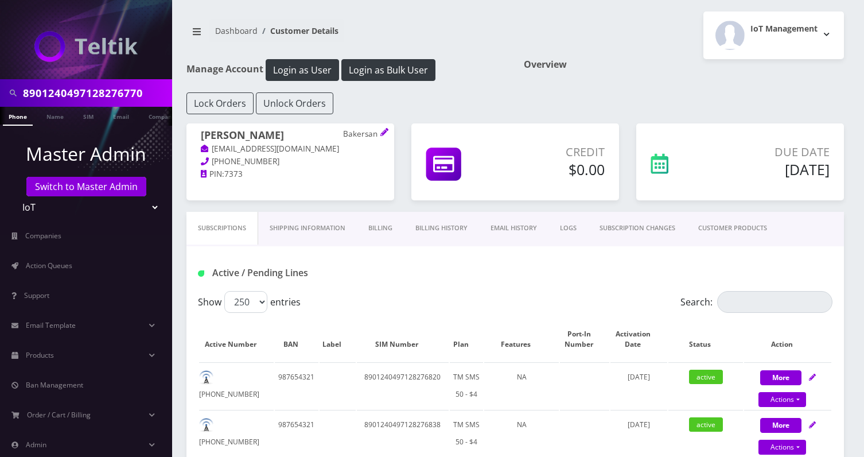
click at [360, 168] on p "PIN: 7373" at bounding box center [290, 174] width 179 height 13
click at [361, 137] on p "Bakersan" at bounding box center [361, 134] width 37 height 10
copy p "Bakersan"
click at [114, 85] on input "8901240497128276770" at bounding box center [96, 93] width 146 height 22
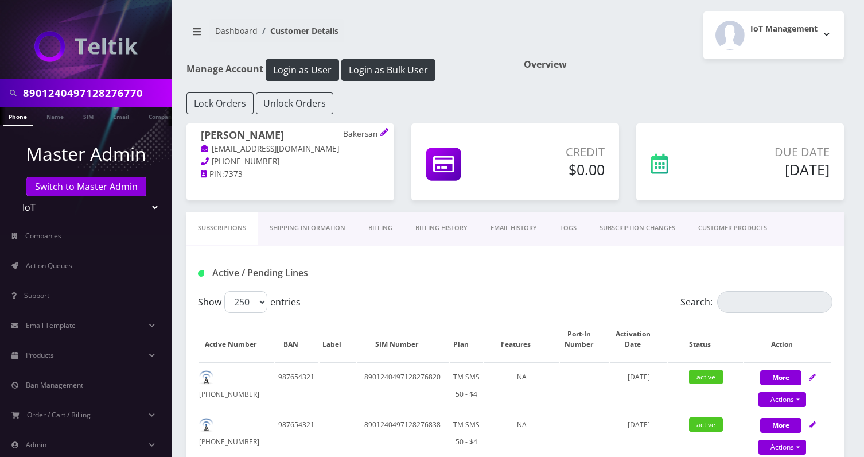
paste input "357129196007F"
type input "8901240357129196007"
click at [88, 115] on link "SIM" at bounding box center [88, 116] width 22 height 19
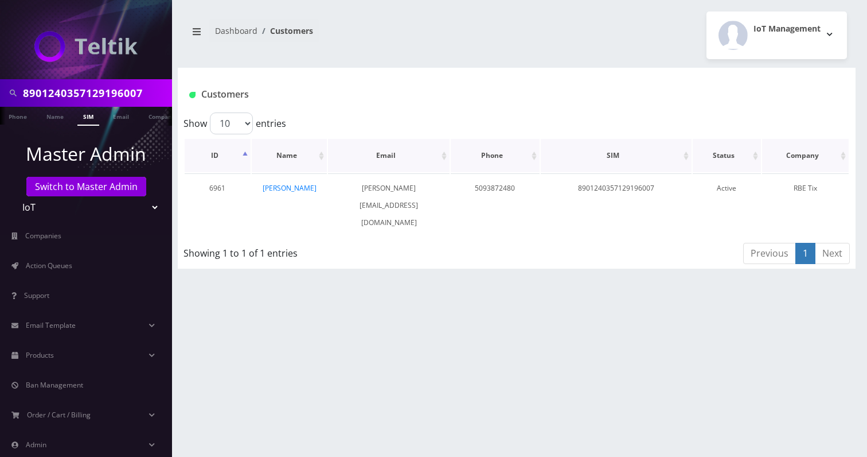
scroll to position [0, 6]
click at [287, 185] on link "[PERSON_NAME]" at bounding box center [290, 188] width 54 height 10
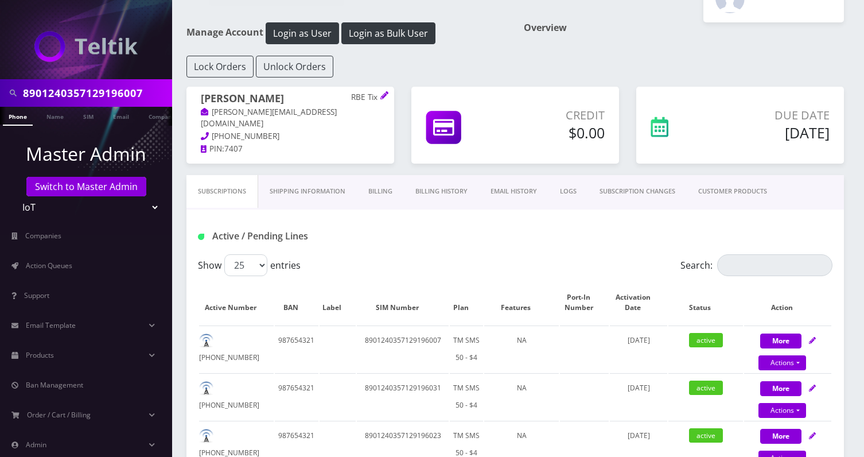
scroll to position [104, 0]
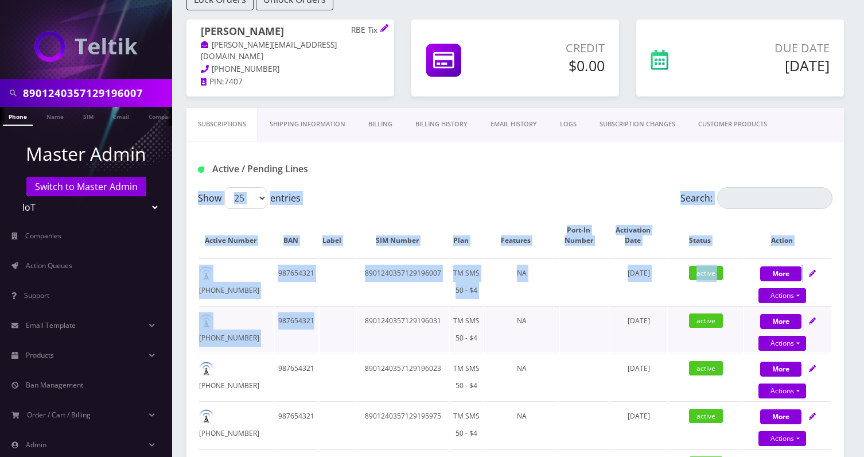
drag, startPoint x: 197, startPoint y: 222, endPoint x: 326, endPoint y: 341, distance: 175.4
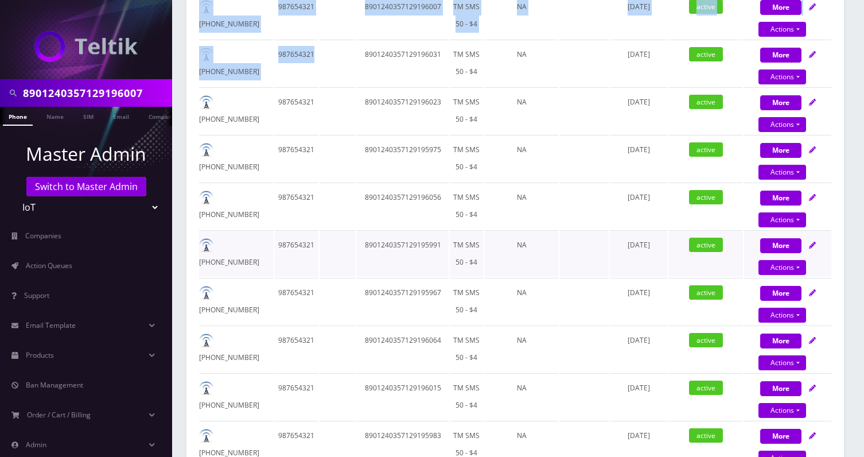
scroll to position [268, 0]
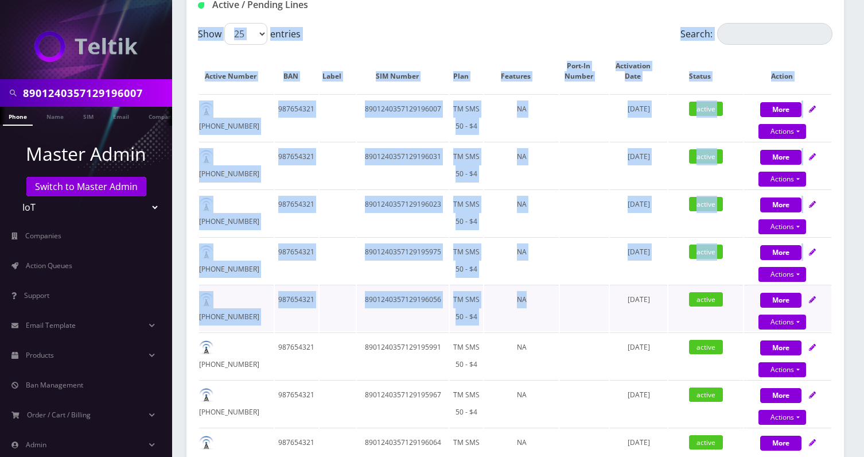
click at [583, 294] on td at bounding box center [584, 308] width 49 height 46
copy div "Show 25 50 100 250 500 entries Search: Active Number BAN Label SIM Number Plan …"
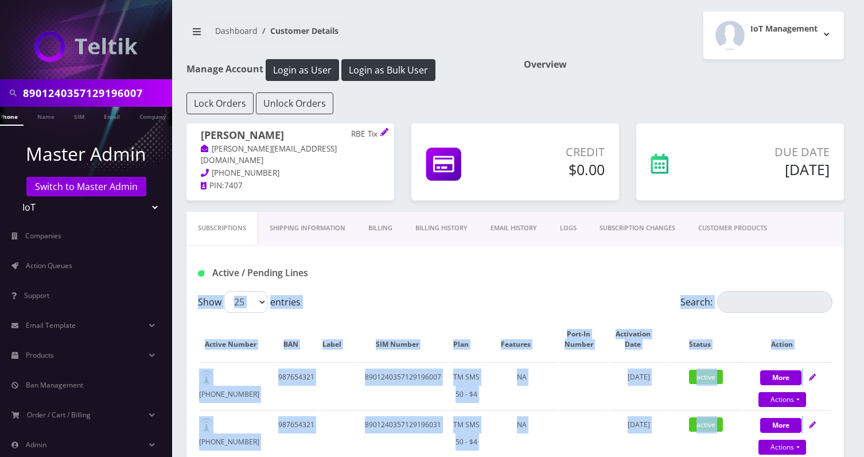
scroll to position [0, 17]
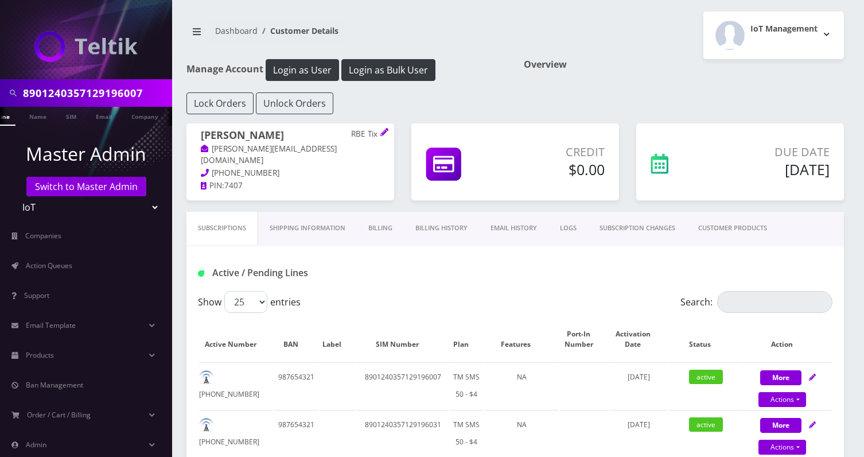
click at [147, 90] on input "8901240357129196007" at bounding box center [96, 93] width 146 height 22
paste input "497128399796F"
type input "8901240497128399796"
click at [69, 115] on link "SIM" at bounding box center [71, 116] width 22 height 19
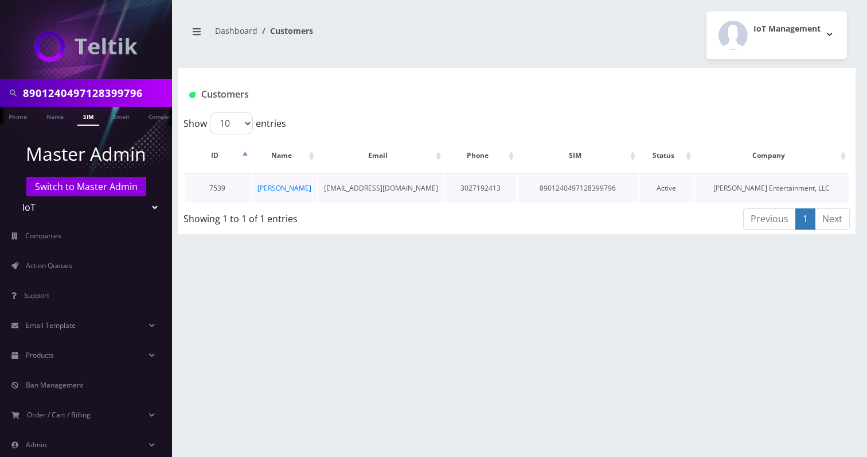
click at [302, 186] on td "[PERSON_NAME]" at bounding box center [284, 187] width 65 height 29
click at [292, 186] on link "[PERSON_NAME]" at bounding box center [285, 188] width 54 height 10
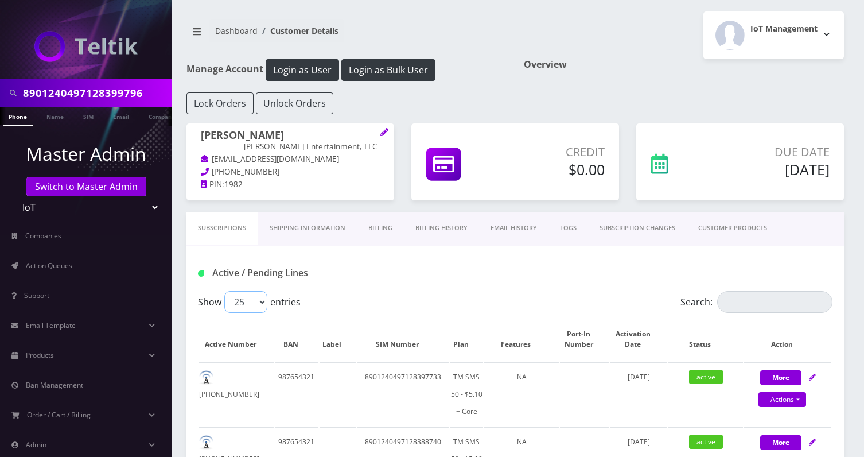
click at [256, 295] on select "25 50 100 250 500" at bounding box center [245, 302] width 43 height 22
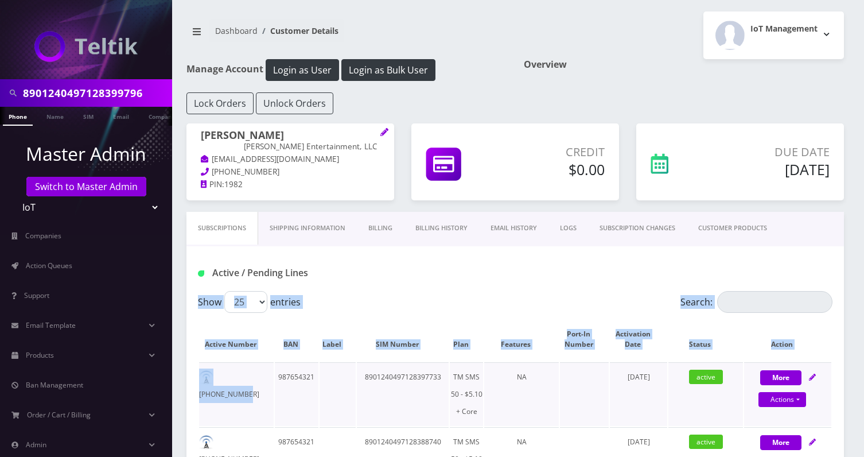
drag, startPoint x: 193, startPoint y: 333, endPoint x: 293, endPoint y: 407, distance: 123.9
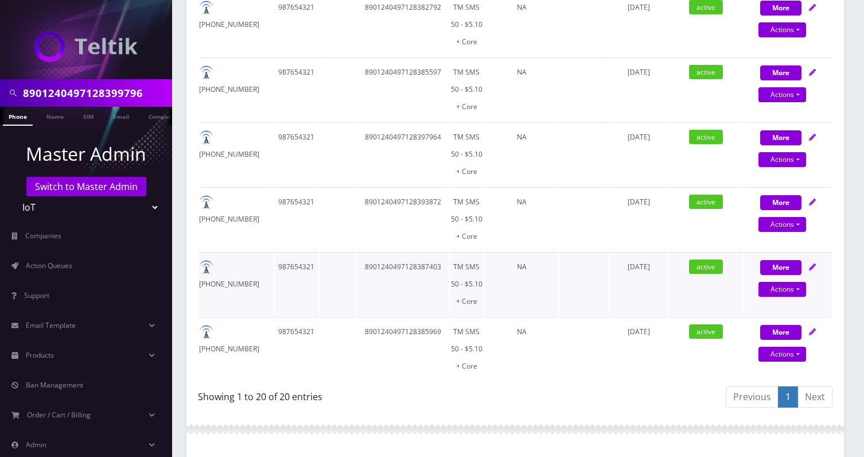
scroll to position [1500, 0]
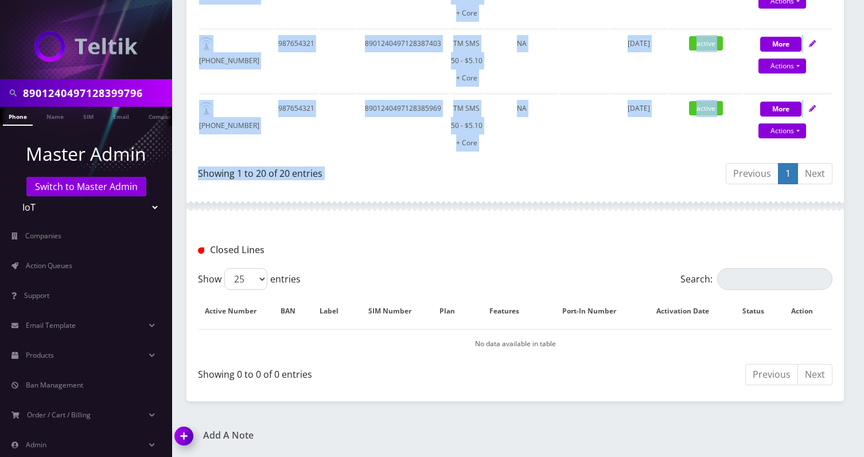
click at [651, 163] on div "Previous 1 Next" at bounding box center [678, 175] width 309 height 27
copy div "Show 25 50 100 250 500 entries Search: Active Number BAN Label SIM Number Plan …"
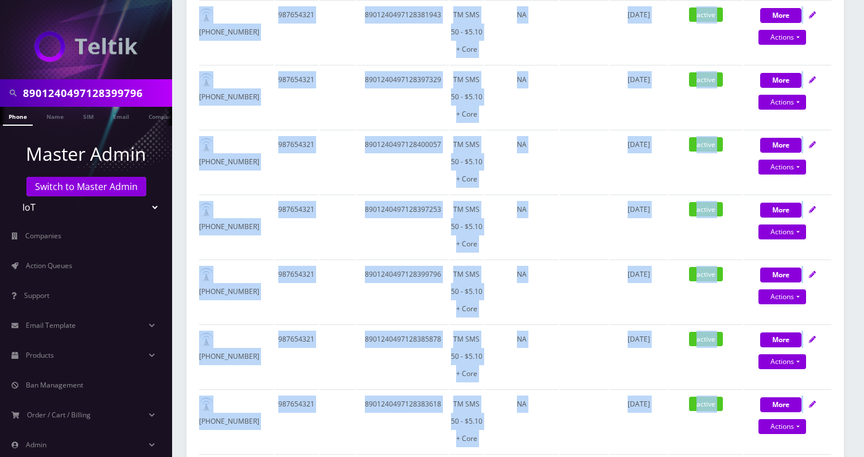
scroll to position [0, 0]
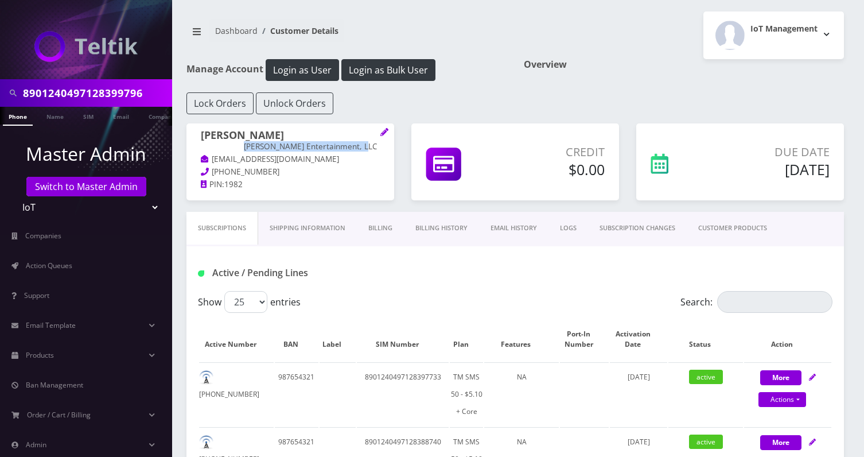
drag, startPoint x: 267, startPoint y: 134, endPoint x: 376, endPoint y: 134, distance: 109.0
click at [376, 142] on p "[PERSON_NAME] Entertainment, LLC" at bounding box center [312, 147] width 136 height 10
copy p "[PERSON_NAME] Entertainment, LLC"
click at [111, 92] on input "8901240497128399796" at bounding box center [96, 93] width 146 height 22
paste input "422903F"
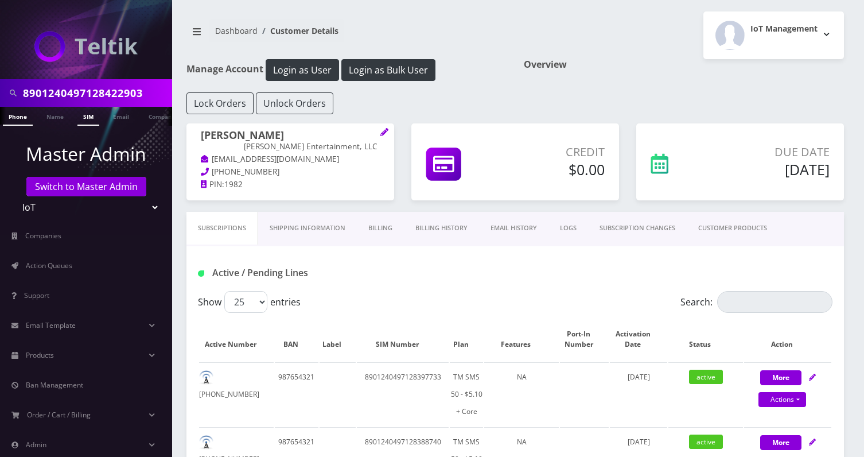
type input "8901240497128422903"
click at [92, 114] on link "SIM" at bounding box center [88, 116] width 22 height 19
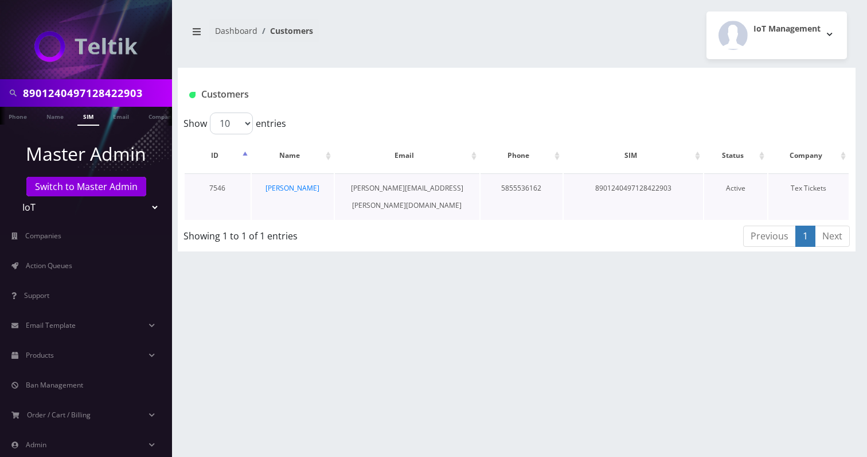
click at [313, 185] on td "[PERSON_NAME]" at bounding box center [293, 196] width 82 height 46
click at [300, 189] on link "[PERSON_NAME]" at bounding box center [293, 188] width 54 height 10
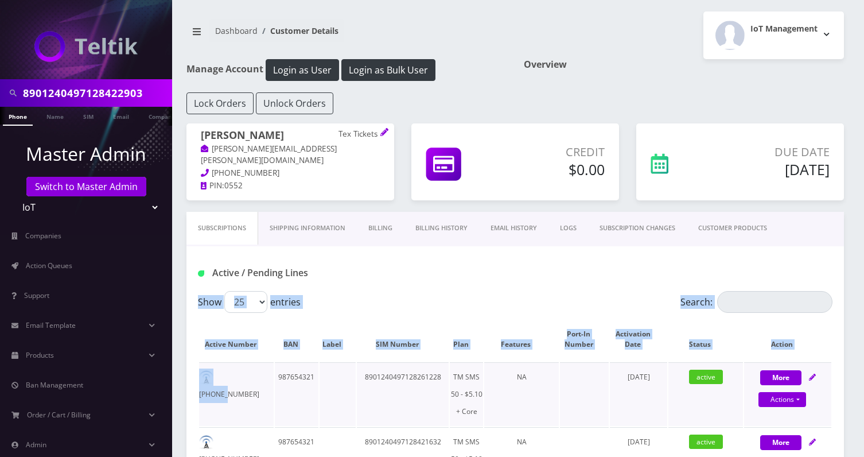
drag, startPoint x: 193, startPoint y: 333, endPoint x: 254, endPoint y: 380, distance: 76.9
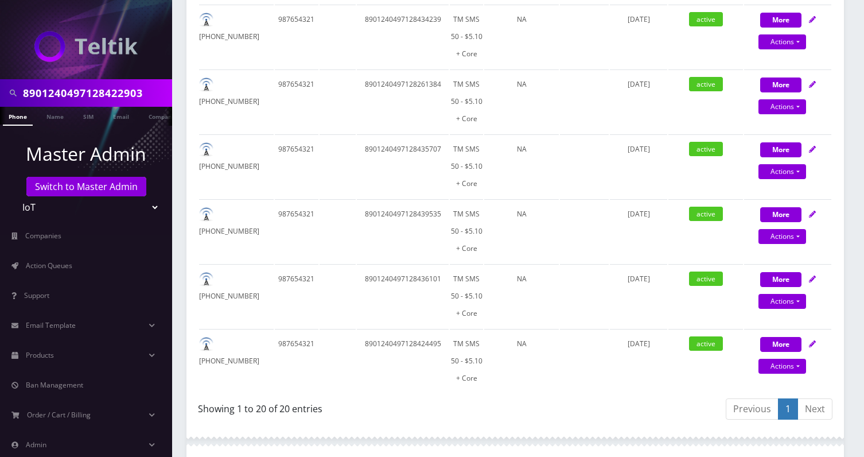
scroll to position [1500, 0]
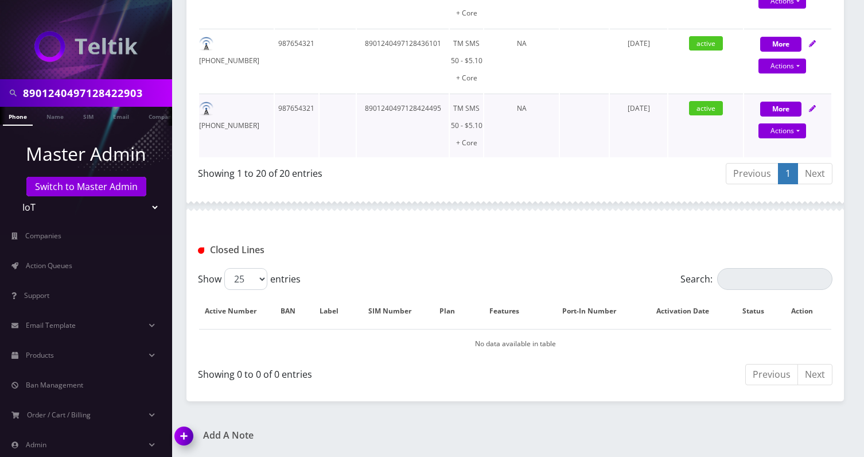
click at [640, 148] on td "August 25, 2025" at bounding box center [638, 126] width 57 height 64
copy div "Show 25 50 100 250 500 entries Search: Active Number BAN Label SIM Number Plan …"
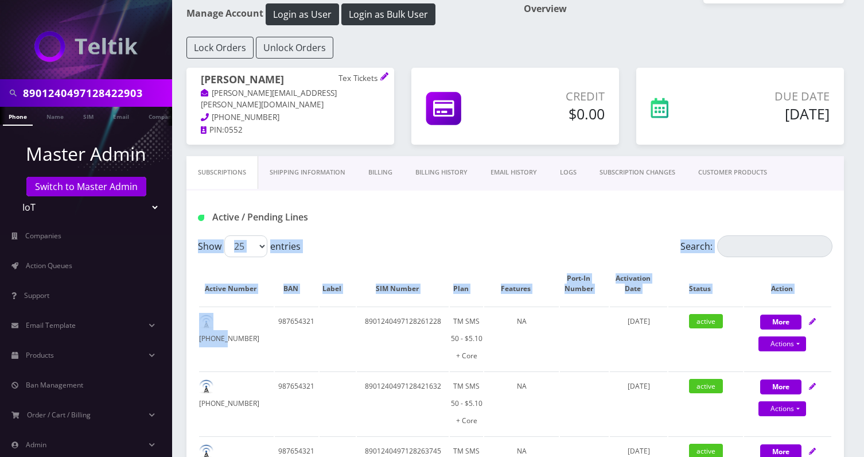
scroll to position [0, 0]
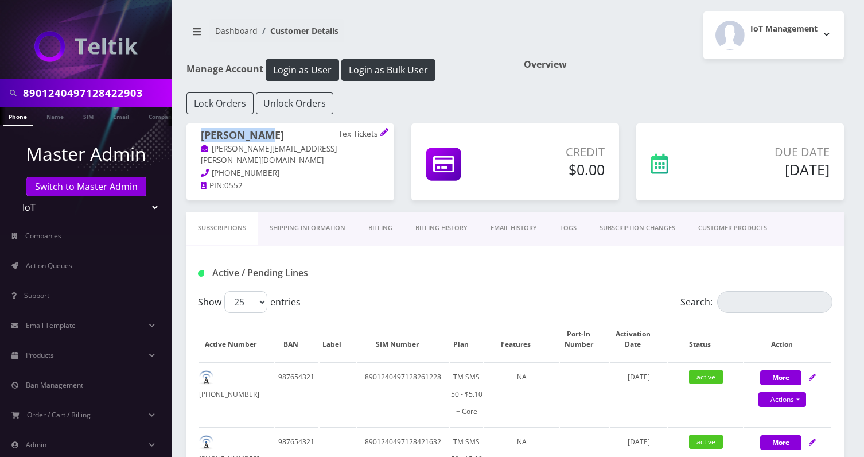
drag, startPoint x: 273, startPoint y: 142, endPoint x: 203, endPoint y: 141, distance: 70.0
click at [202, 141] on h1 "Alex Poague Tex Tickets" at bounding box center [290, 136] width 179 height 14
copy h1 "Alex Poague"
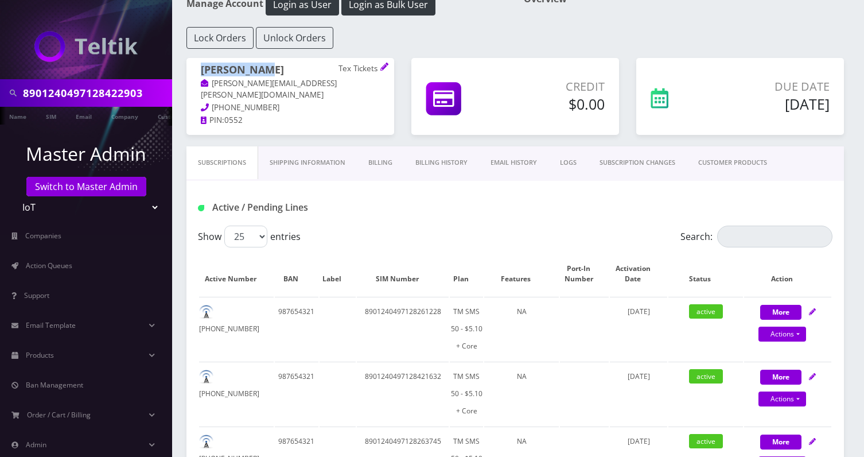
scroll to position [0, 40]
click at [145, 85] on input "8901240497128422903" at bounding box center [96, 93] width 146 height 22
paste input "3562F"
type input "8901240497128423562"
click at [48, 118] on link "SIM" at bounding box center [48, 116] width 22 height 19
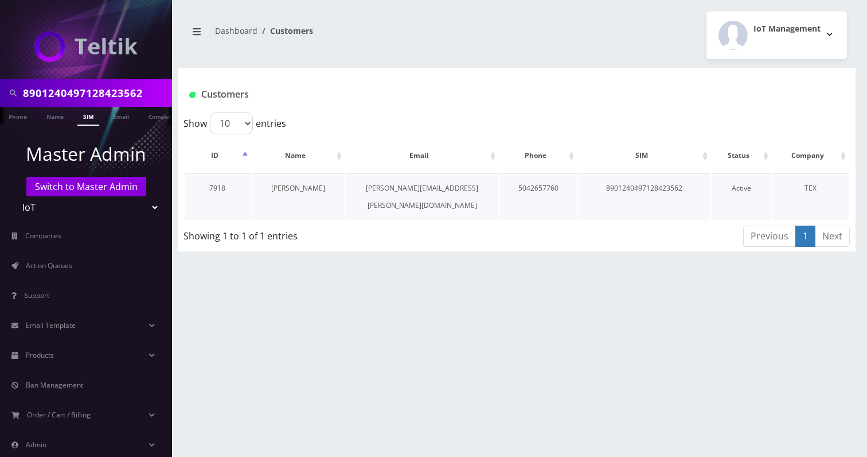
click at [290, 185] on link "[PERSON_NAME]" at bounding box center [298, 188] width 54 height 10
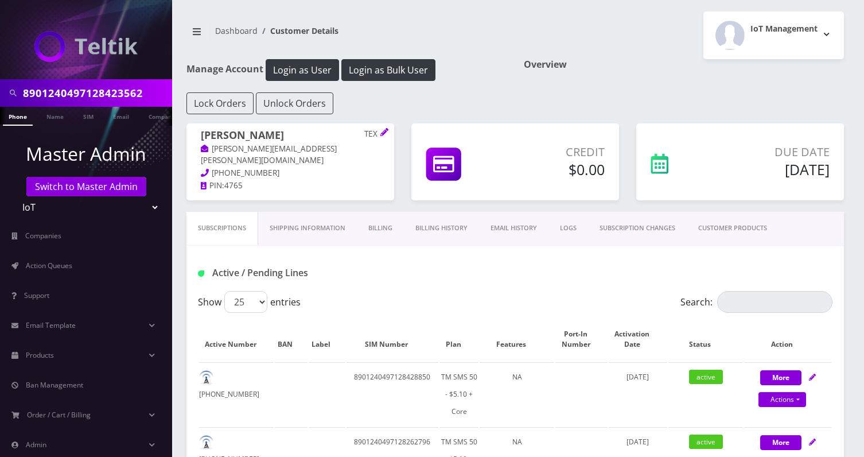
scroll to position [72, 0]
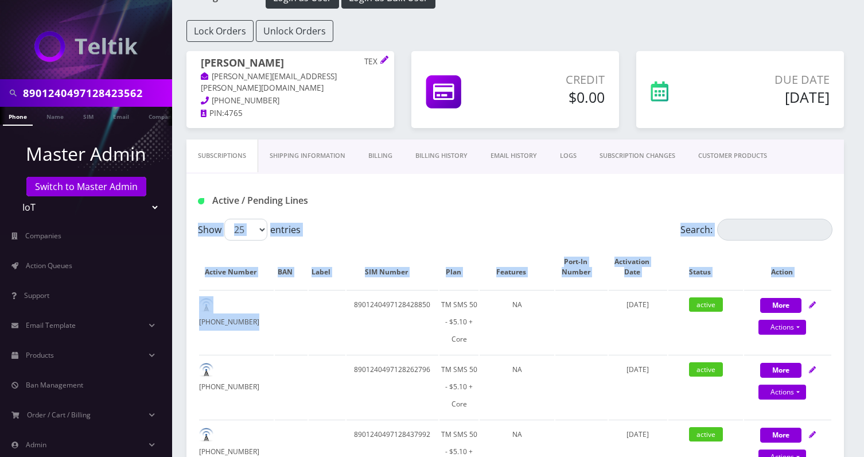
drag, startPoint x: 193, startPoint y: 252, endPoint x: 352, endPoint y: 353, distance: 187.8
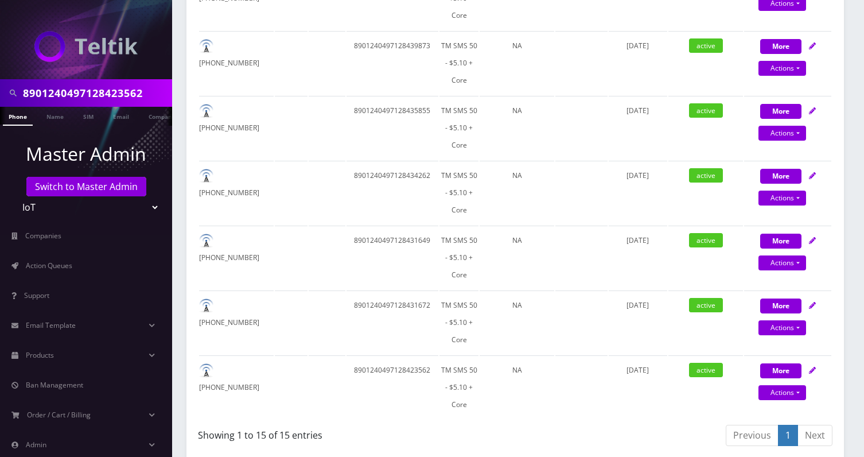
scroll to position [1176, 0]
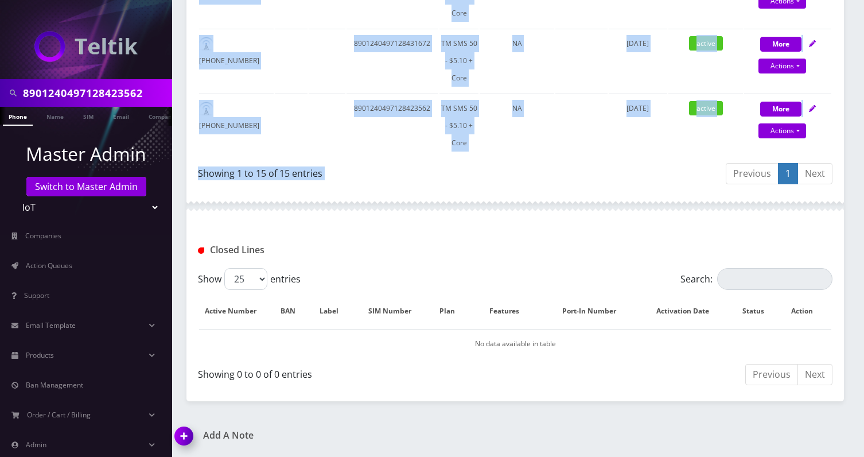
click at [638, 165] on div "Previous 1 Next" at bounding box center [678, 175] width 309 height 27
copy div "Show 25 50 100 250 500 entries Search: Active Number BAN Label SIM Number Plan …"
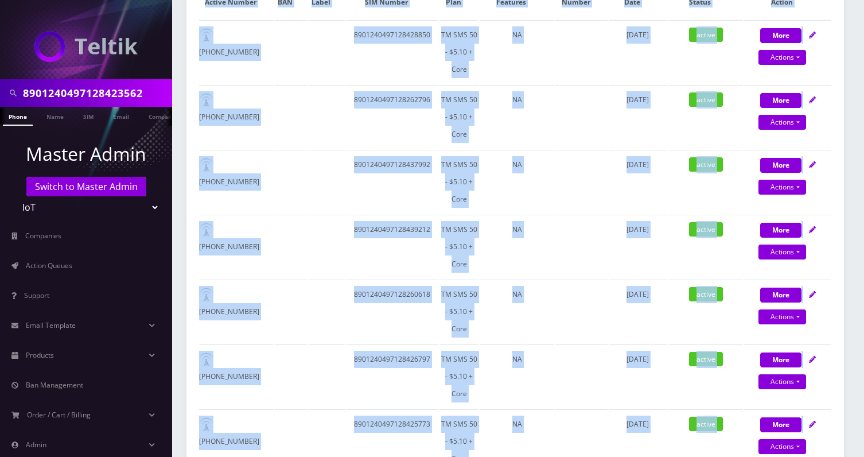
scroll to position [0, 0]
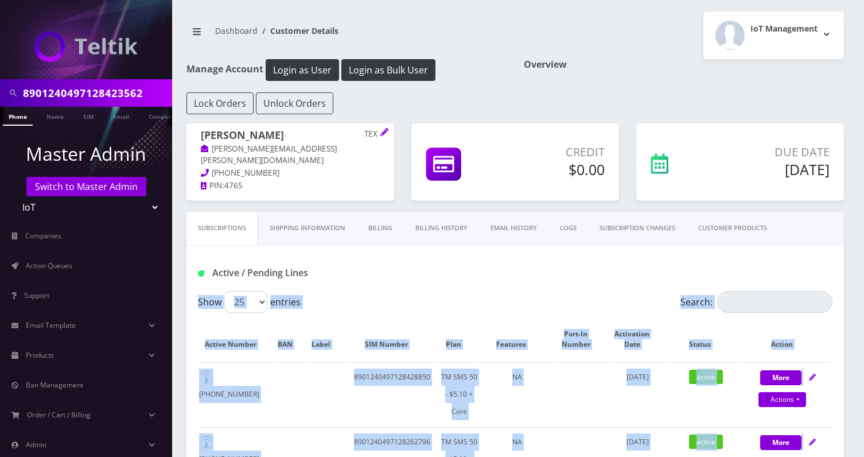
drag, startPoint x: 285, startPoint y: 137, endPoint x: 199, endPoint y: 135, distance: 85.5
click at [199, 135] on div "Jennifer Derkits TEX jennifer.derkits@gmail.com 314-249-9333 PIN: 4765" at bounding box center [290, 160] width 208 height 75
copy h1 "Jennifer Derkits"
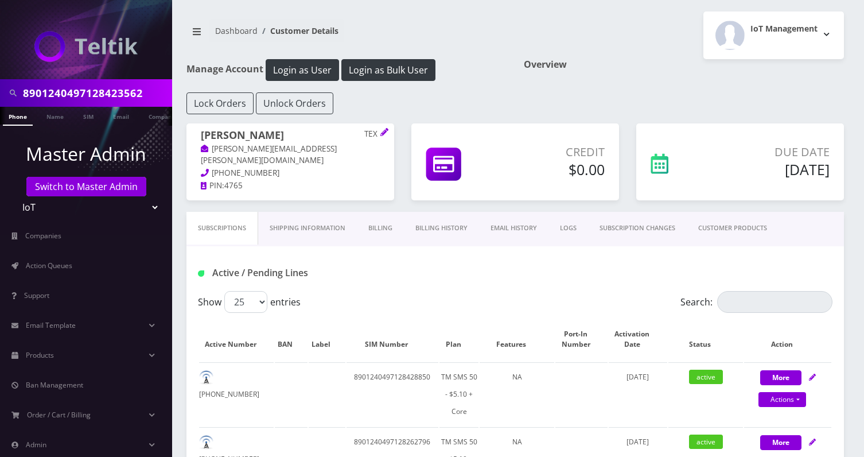
click at [116, 93] on input "8901240497128423562" at bounding box center [96, 93] width 146 height 22
paste input "266433F"
type input "8901240497128266433"
click at [85, 120] on link "SIM" at bounding box center [88, 116] width 22 height 19
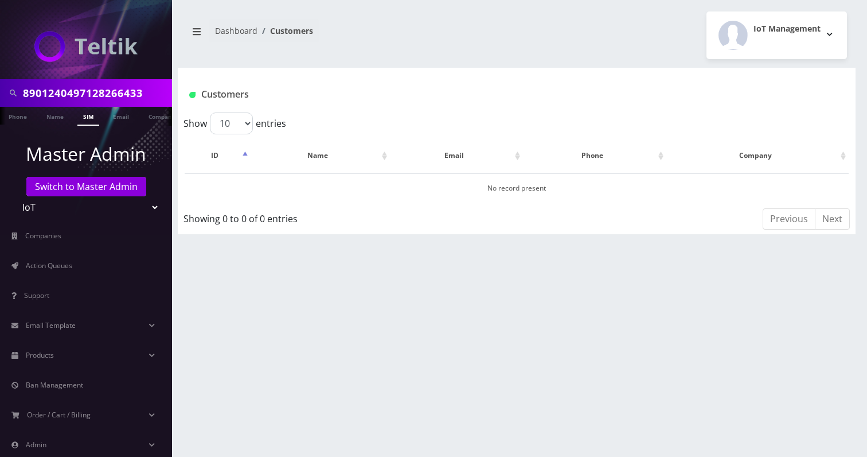
click at [152, 96] on input "8901240497128266433" at bounding box center [96, 93] width 146 height 22
paste input "357129192535F"
type input "8901240357129192535"
click at [80, 120] on link "SIM" at bounding box center [88, 116] width 22 height 19
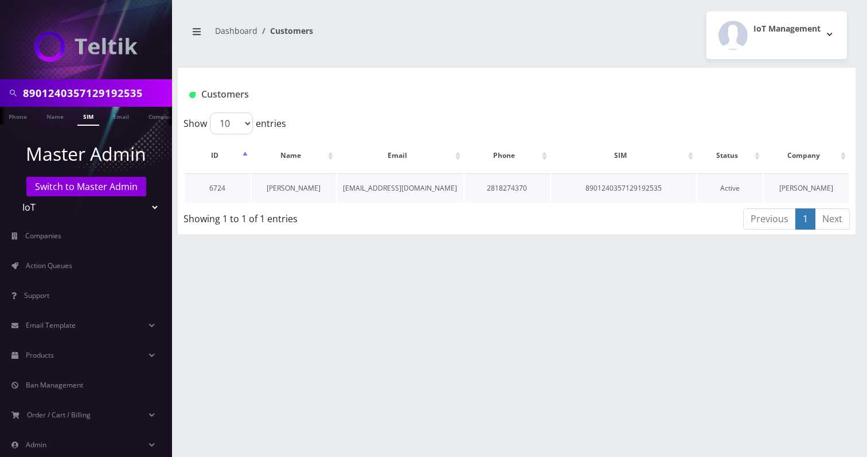
click at [310, 188] on link "[PERSON_NAME]" at bounding box center [294, 188] width 54 height 10
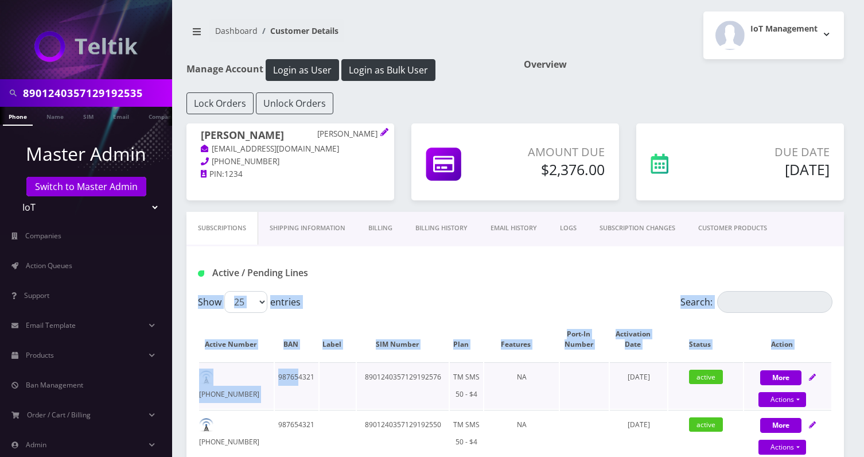
drag, startPoint x: 189, startPoint y: 321, endPoint x: 313, endPoint y: 385, distance: 139.8
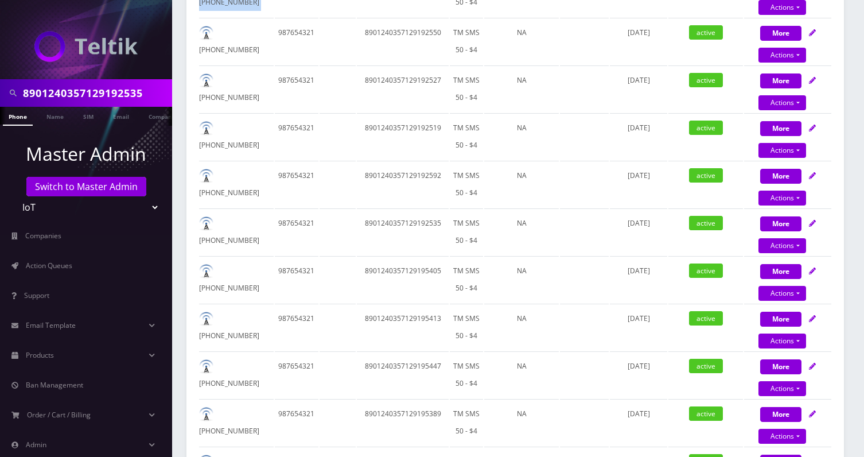
scroll to position [313, 0]
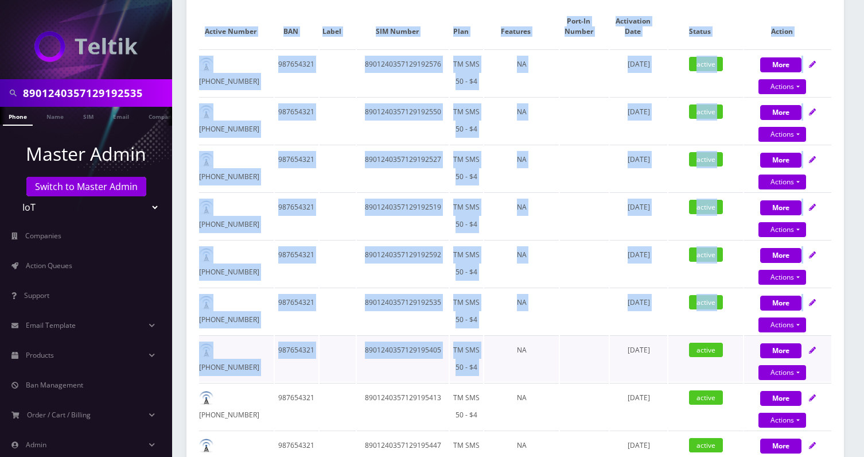
click at [505, 349] on td "NA" at bounding box center [521, 358] width 75 height 46
copy div "Show 25 50 100 250 500 entries Search: Active Number BAN Label SIM Number Plan …"
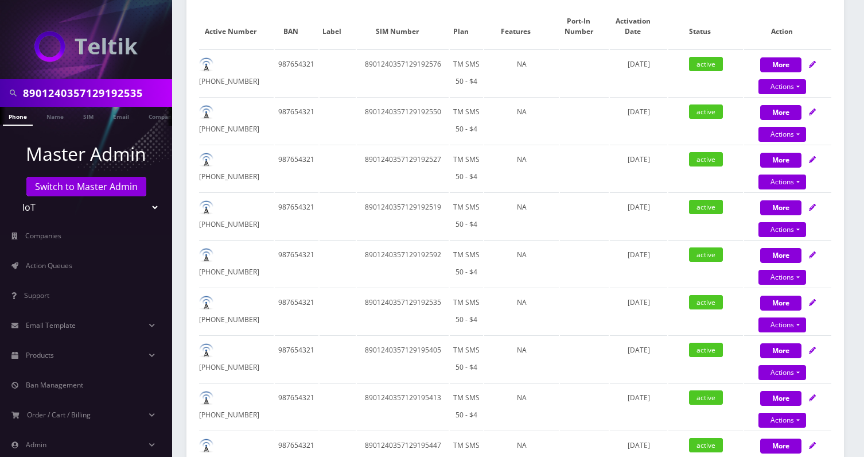
click at [96, 96] on input "8901240357129192535" at bounding box center [96, 93] width 146 height 22
paste input "497128420303F"
type input "8901240497128420303"
click at [81, 113] on link "SIM" at bounding box center [88, 116] width 22 height 19
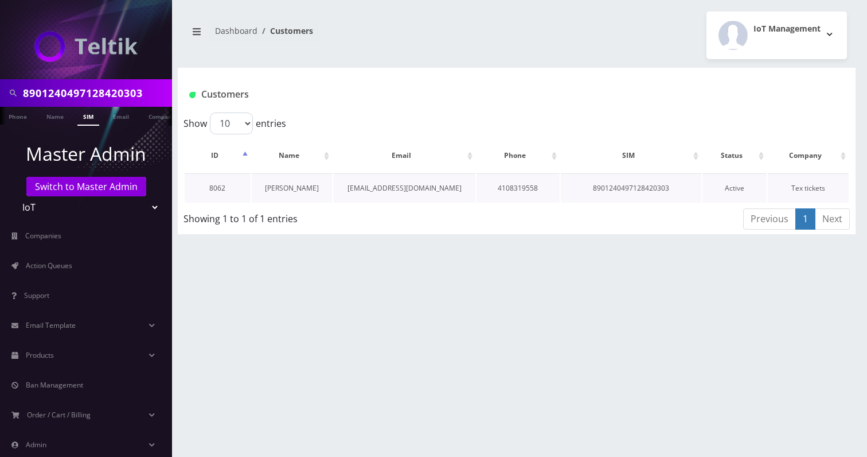
click at [292, 186] on link "Matt Swiger" at bounding box center [292, 188] width 54 height 10
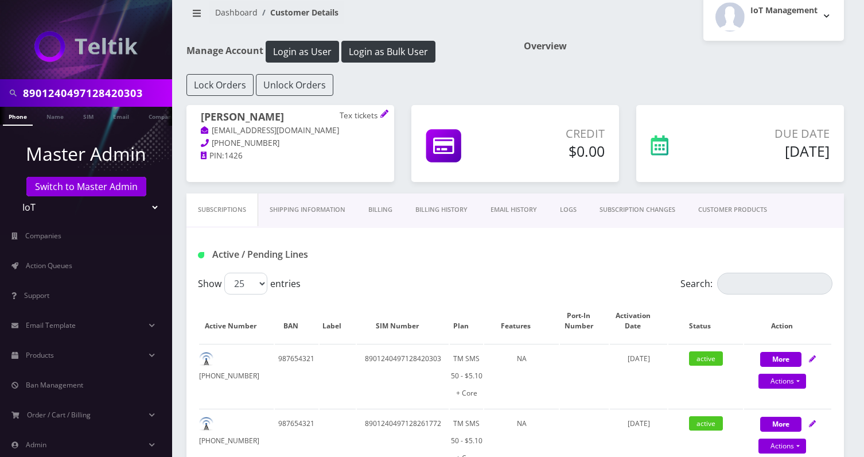
scroll to position [67, 0]
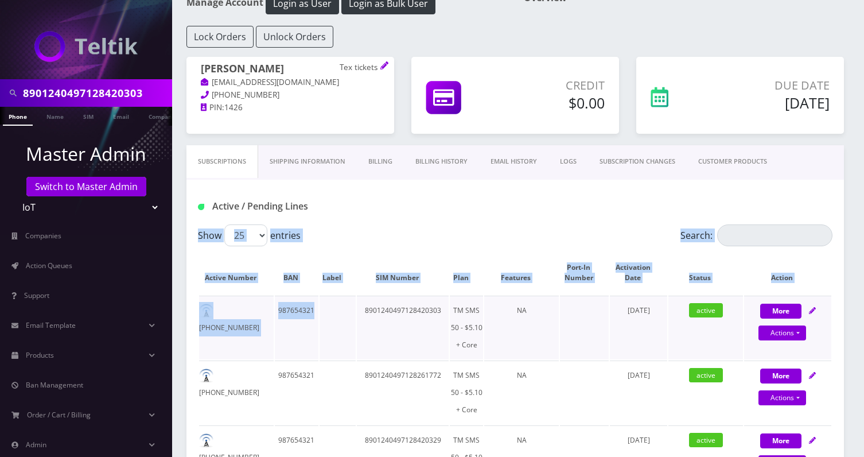
drag, startPoint x: 186, startPoint y: 250, endPoint x: 317, endPoint y: 329, distance: 152.4
click at [317, 329] on div "Show 25 50 100 250 500 entries Search: Active Number BAN Label SIM Number Plan …" at bounding box center [514, 437] width 657 height 426
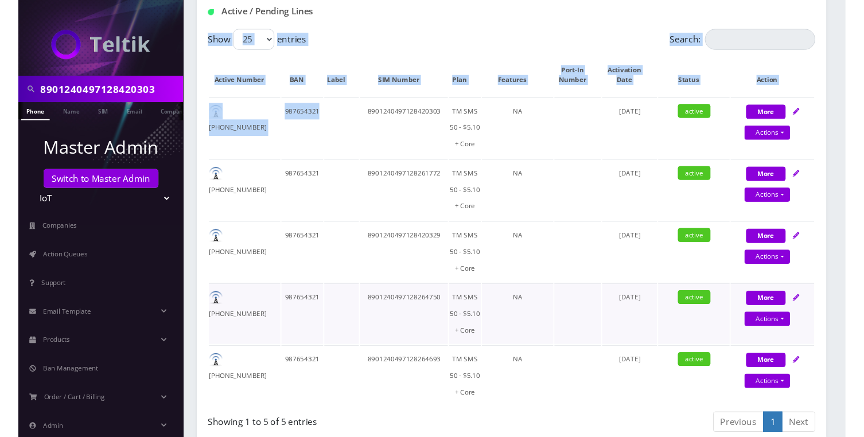
scroll to position [59, 0]
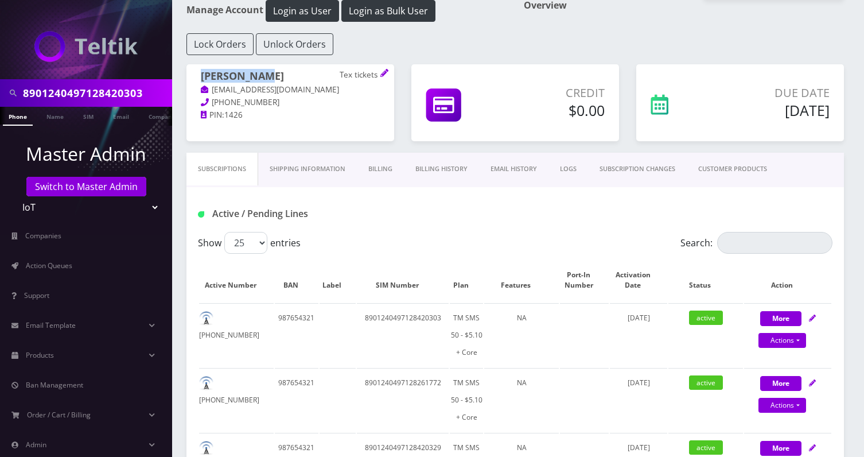
drag, startPoint x: 267, startPoint y: 79, endPoint x: 196, endPoint y: 76, distance: 71.2
click at [196, 76] on div "[PERSON_NAME] Tex tickets [EMAIL_ADDRESS][DOMAIN_NAME] [PHONE_NUMBER] PIN: 1426" at bounding box center [290, 95] width 208 height 63
copy h1 "[PERSON_NAME]"
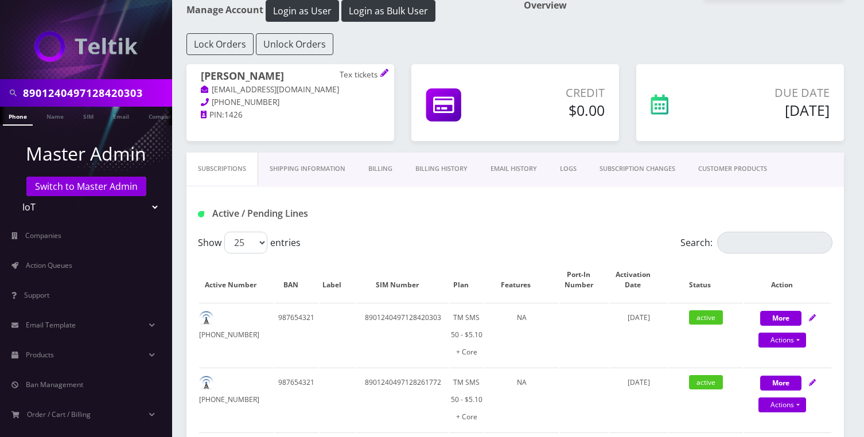
click at [92, 94] on input "8901240497128420303" at bounding box center [96, 93] width 146 height 22
paste input "2135F"
type input "8901240497128422135F"
paste input "8901240497128422135F"
type input "8901240497128422135"
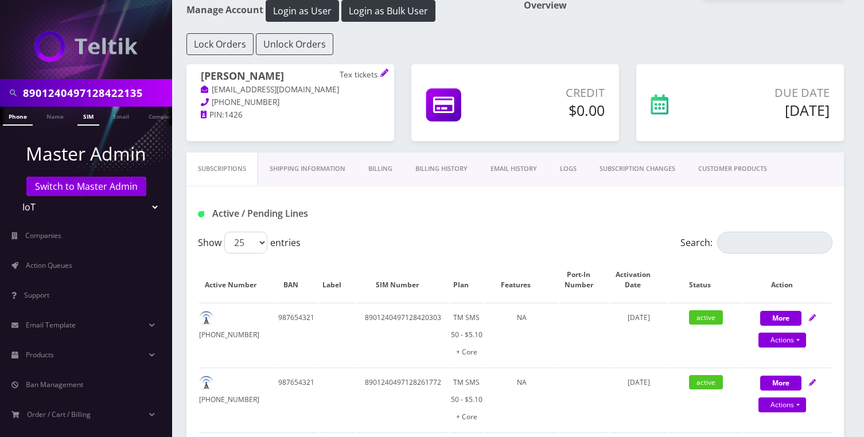
click at [88, 116] on link "SIM" at bounding box center [88, 116] width 22 height 19
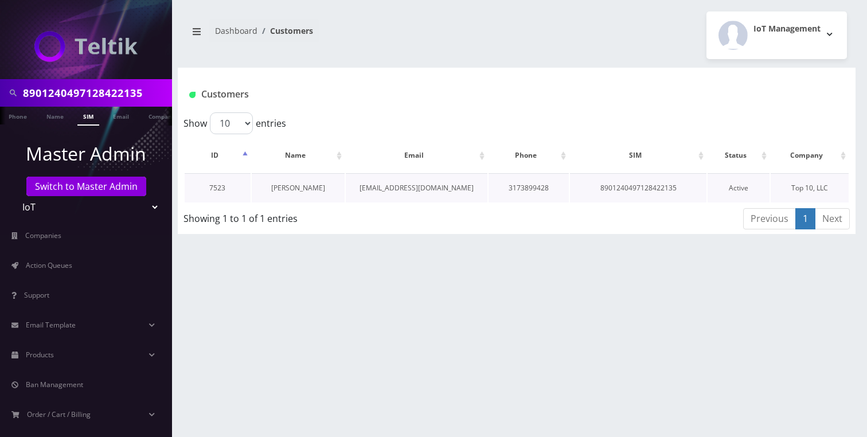
click at [305, 189] on link "[PERSON_NAME]" at bounding box center [298, 188] width 54 height 10
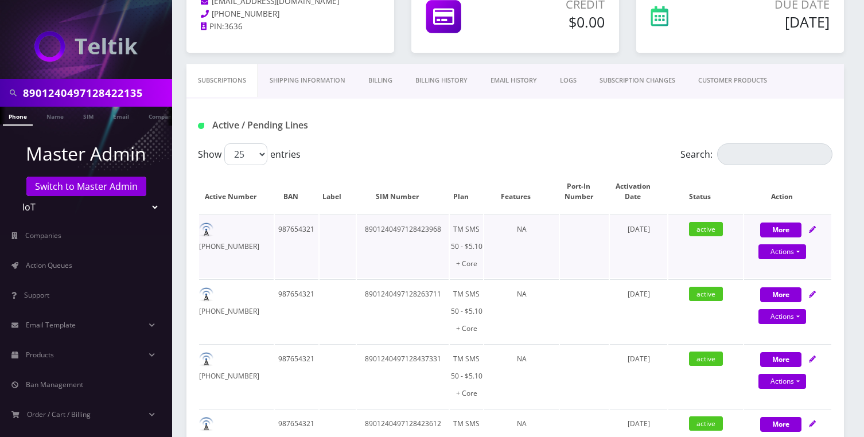
scroll to position [118, 0]
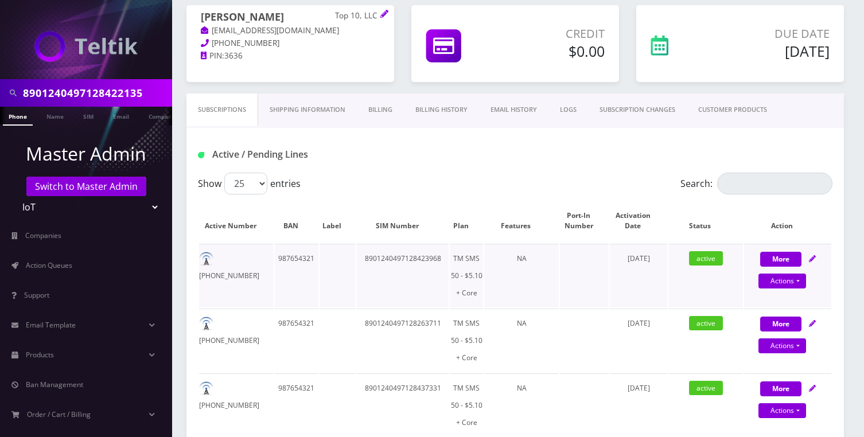
drag, startPoint x: 196, startPoint y: 208, endPoint x: 227, endPoint y: 251, distance: 53.0
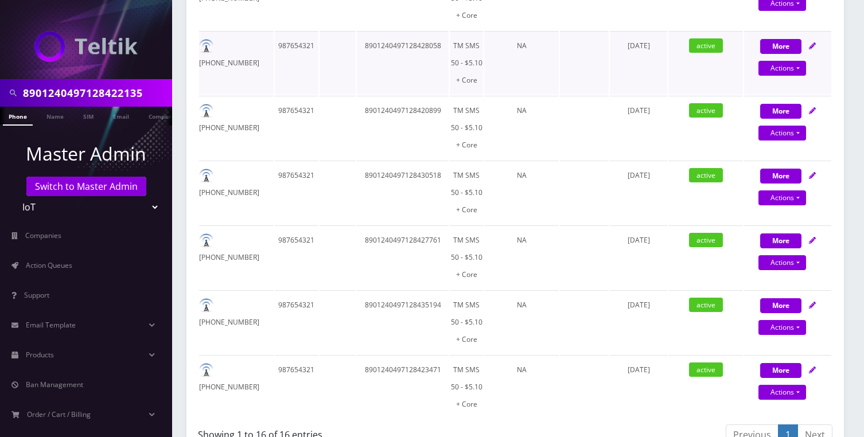
scroll to position [1279, 0]
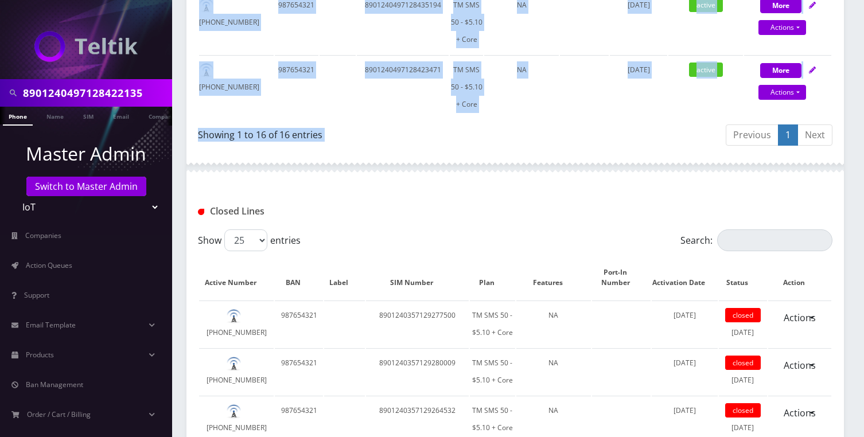
click at [635, 133] on div "Previous 1 Next" at bounding box center [678, 136] width 309 height 27
copy div "Show 25 50 100 250 500 entries Search: Active Number BAN Label SIM Number Plan …"
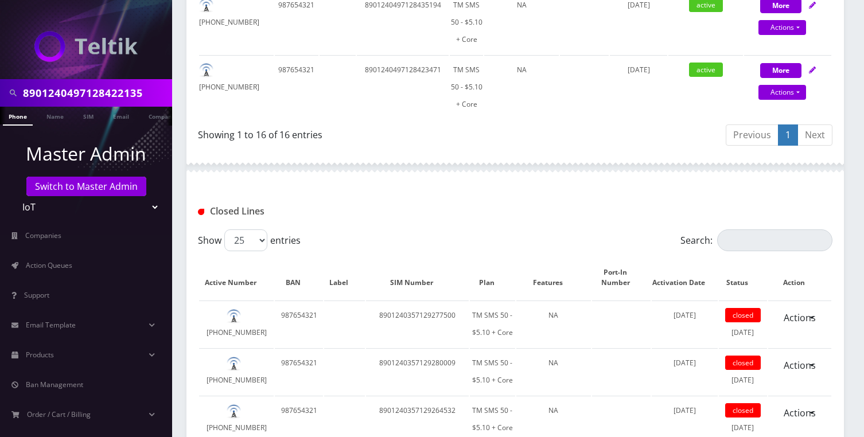
click at [138, 100] on input "8901240497128422135" at bounding box center [96, 93] width 146 height 22
paste input "357127254311F"
type input "8901240357127254311"
click at [92, 118] on link "SIM" at bounding box center [88, 116] width 22 height 19
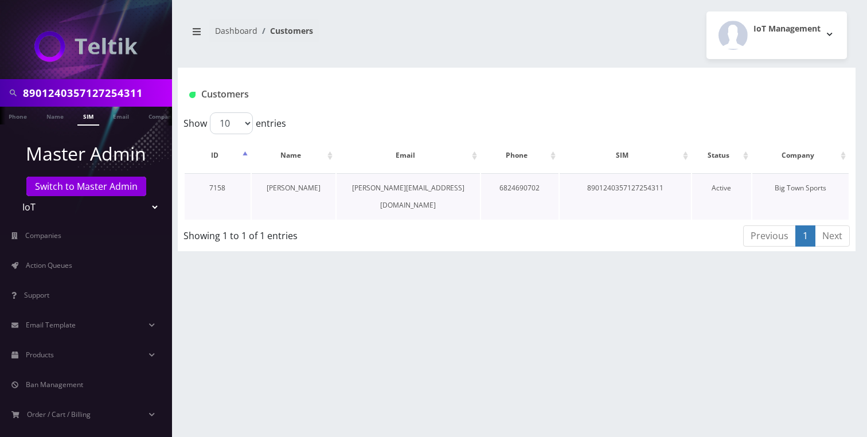
click at [299, 186] on link "Pete Weseloh" at bounding box center [294, 188] width 54 height 10
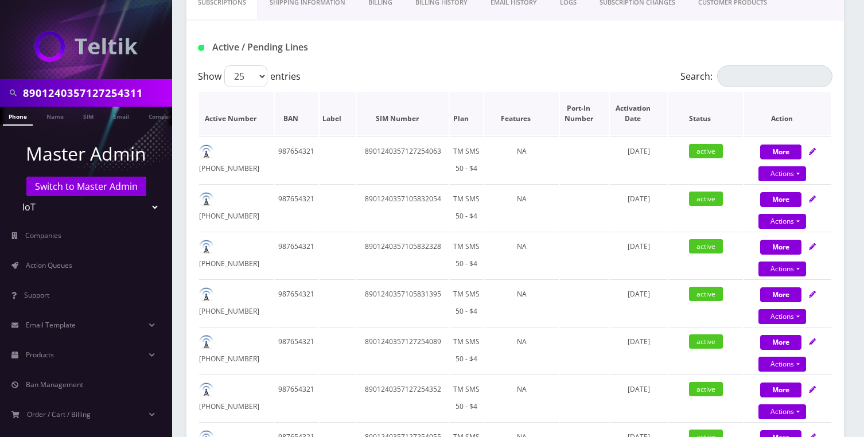
scroll to position [213, 0]
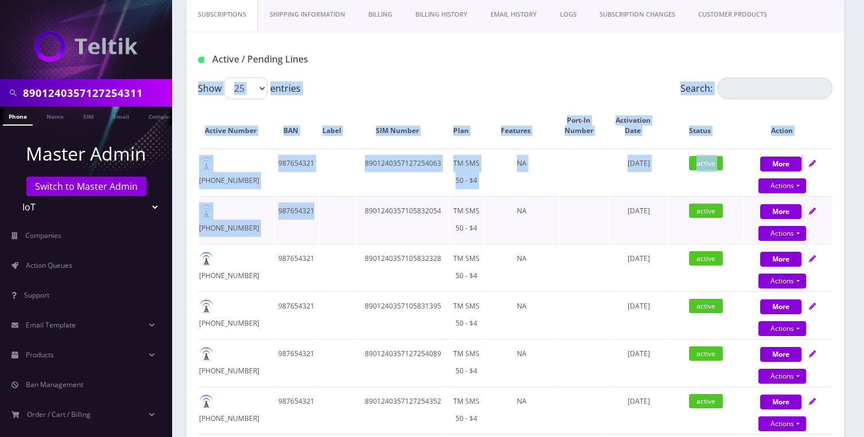
drag, startPoint x: 194, startPoint y: 110, endPoint x: 361, endPoint y: 226, distance: 203.1
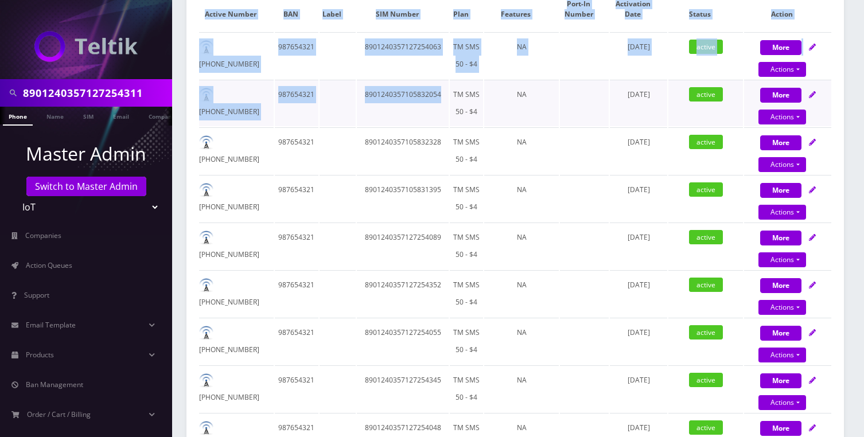
scroll to position [0, 0]
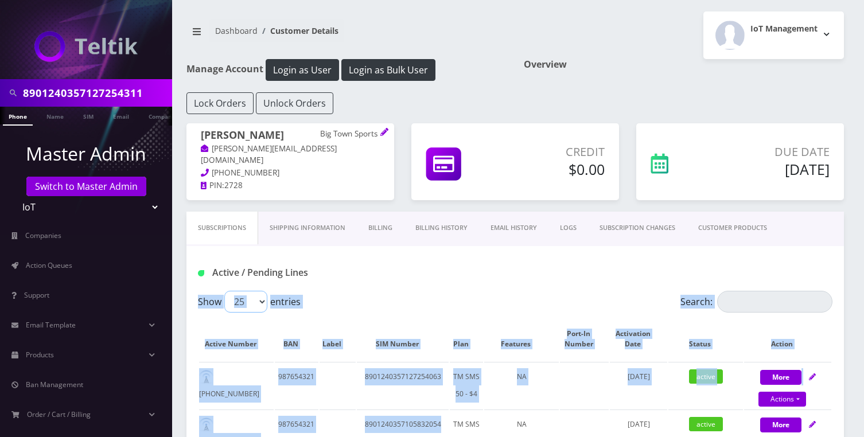
click at [252, 306] on select "25 50 100 250 500" at bounding box center [245, 302] width 43 height 22
select select "250"
click at [224, 291] on select "25 50 100 250 500" at bounding box center [245, 302] width 43 height 22
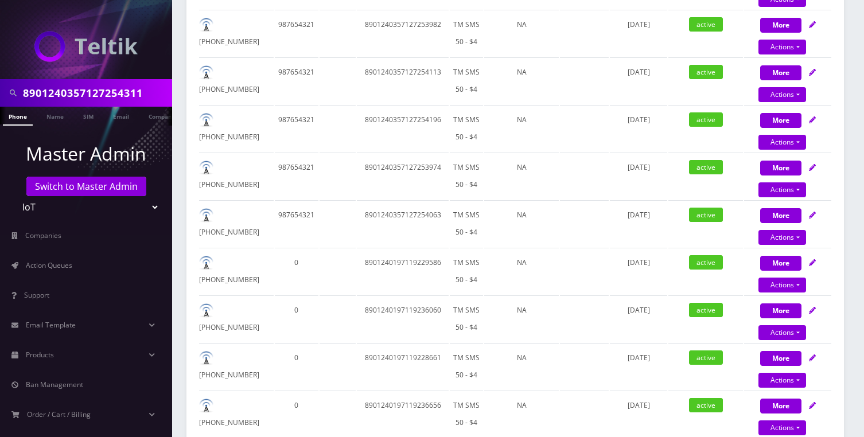
scroll to position [2007, 0]
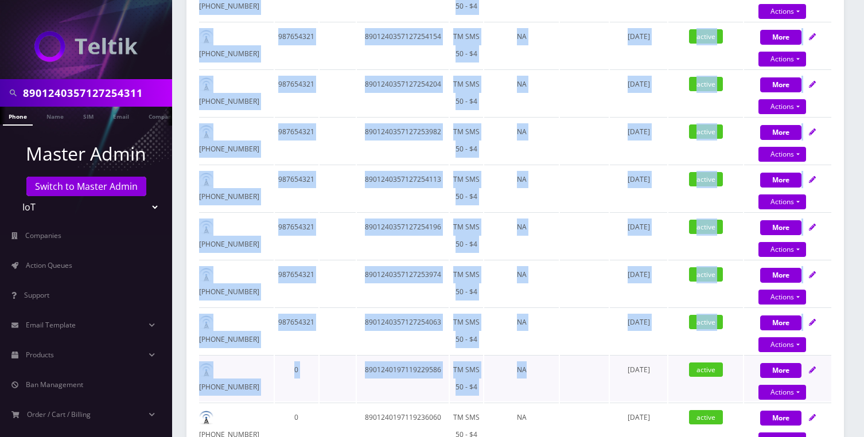
click at [553, 375] on td "NA" at bounding box center [521, 378] width 75 height 46
copy div "Show 25 50 100 250 500 entries Search: Active Number BAN Label SIM Number Plan …"
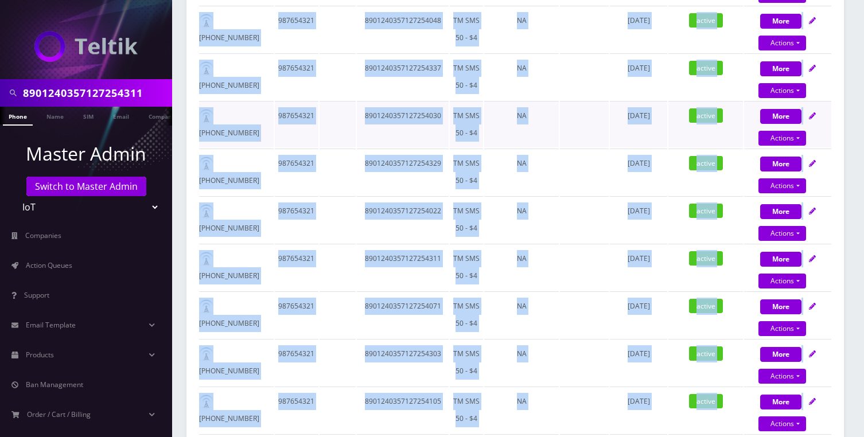
scroll to position [0, 0]
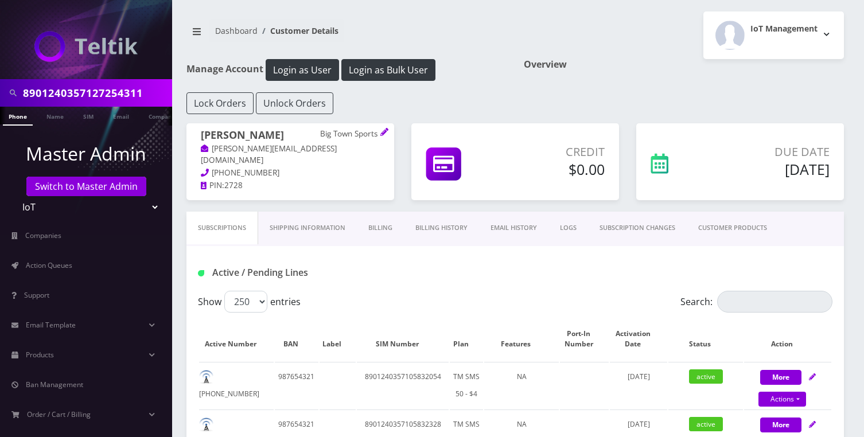
click at [143, 84] on input "8901240357127254311" at bounding box center [96, 93] width 146 height 22
paste input "497128420584F"
type input "8901240497128420584"
click at [154, 109] on link "Company" at bounding box center [162, 116] width 38 height 19
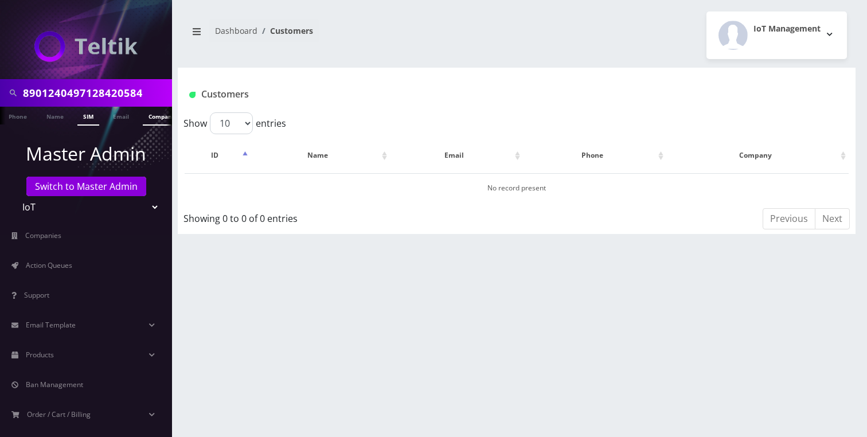
click at [83, 116] on link "SIM" at bounding box center [88, 116] width 22 height 19
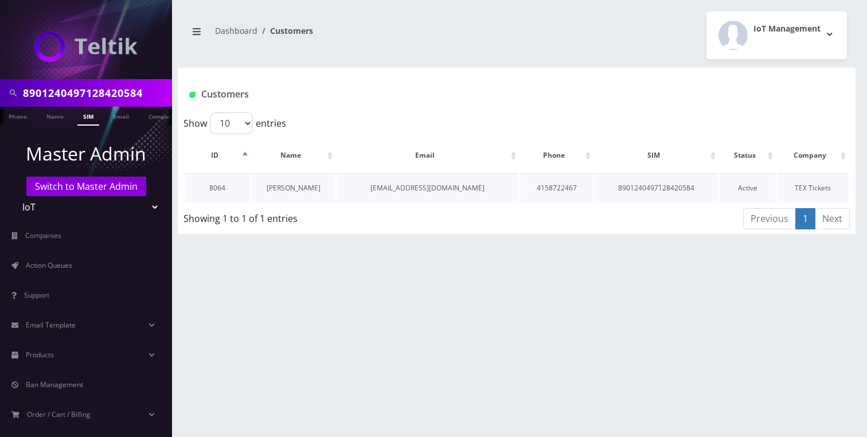
click at [309, 185] on link "[PERSON_NAME]" at bounding box center [294, 188] width 54 height 10
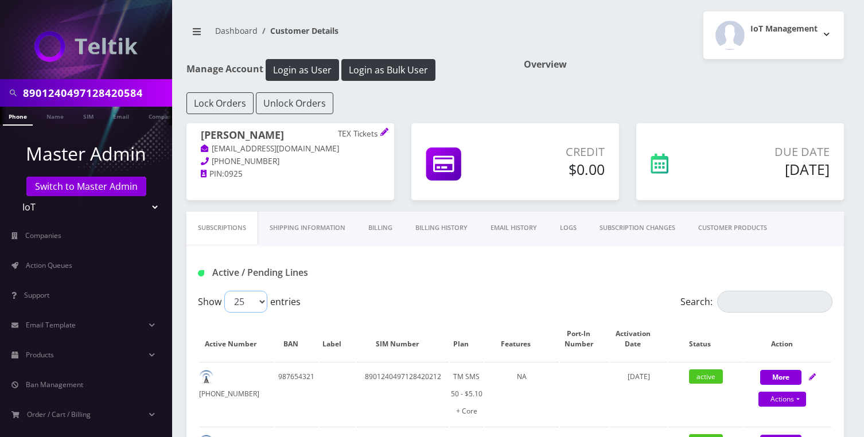
click at [260, 295] on select "25 50 100 250 500" at bounding box center [245, 302] width 43 height 22
select select "50"
click at [224, 291] on select "25 50 100 250 500" at bounding box center [245, 302] width 43 height 22
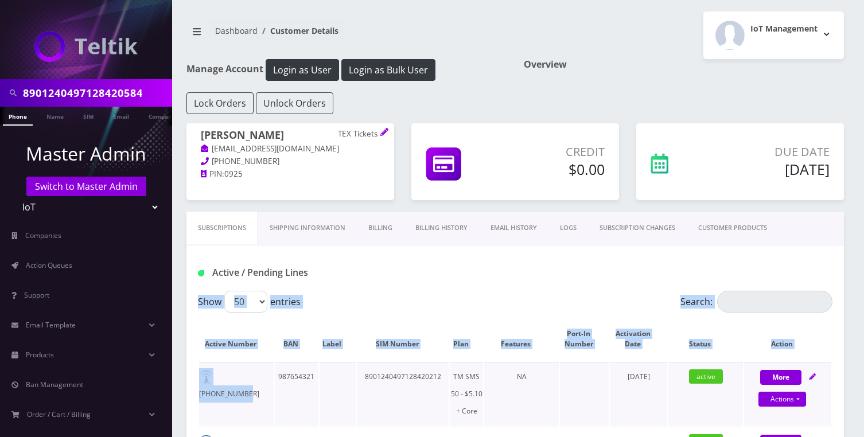
drag, startPoint x: 190, startPoint y: 321, endPoint x: 281, endPoint y: 379, distance: 107.9
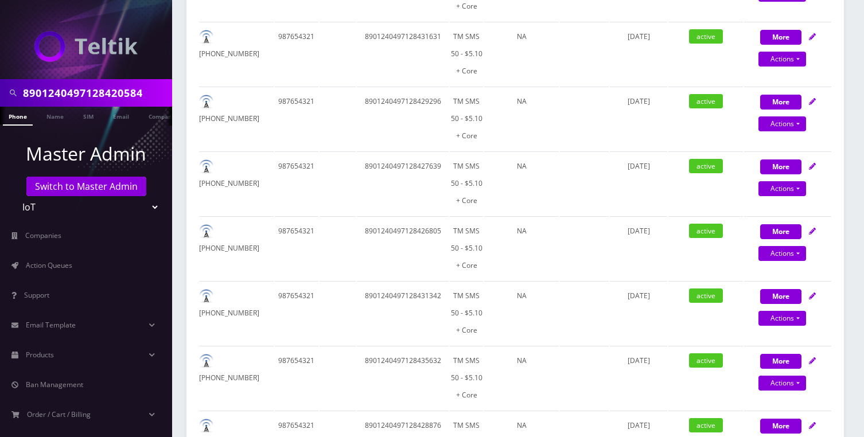
scroll to position [2492, 0]
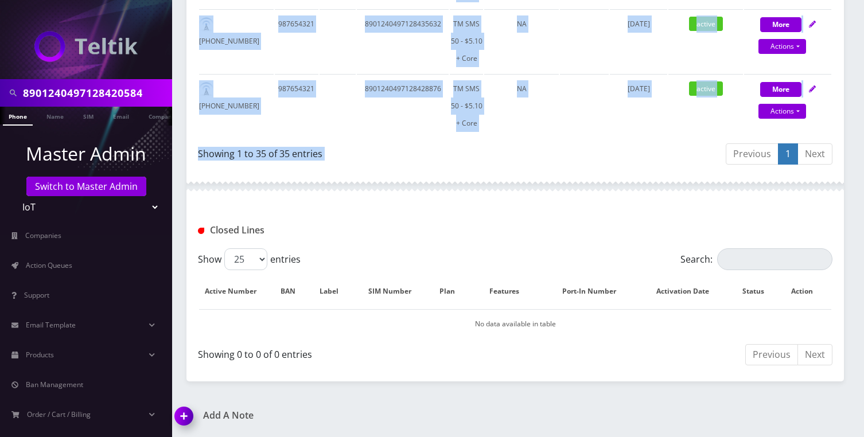
click at [606, 161] on div "Previous 1 Next" at bounding box center [678, 155] width 309 height 27
copy div "Show 25 50 100 250 500 entries Search: Active Number BAN Label SIM Number Plan …"
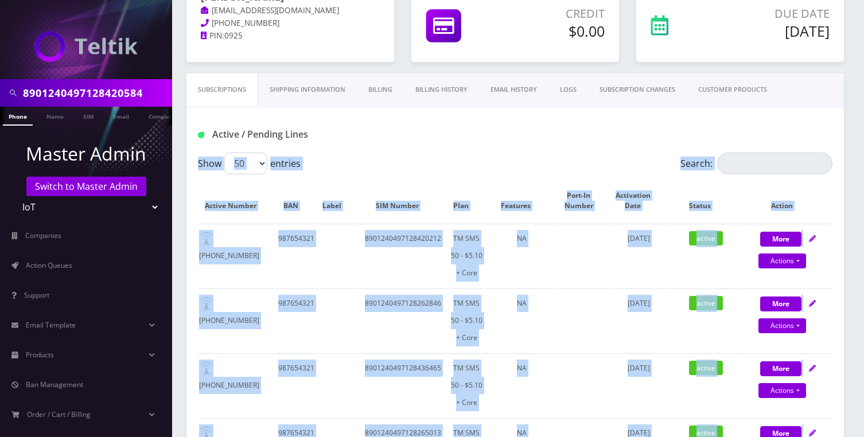
scroll to position [0, 0]
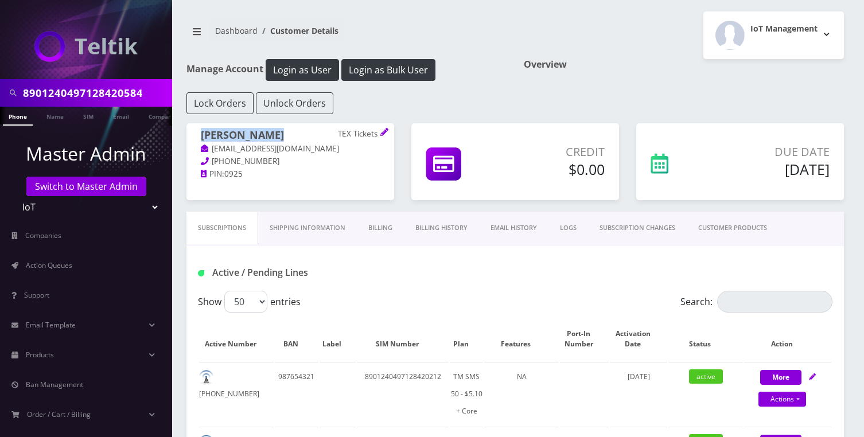
drag, startPoint x: 294, startPoint y: 137, endPoint x: 204, endPoint y: 137, distance: 90.1
click at [204, 137] on h1 "[PERSON_NAME] TEX Tickets" at bounding box center [290, 136] width 179 height 14
copy h1 "[PERSON_NAME]"
click at [398, 200] on div "[PERSON_NAME] TEX Tickets [EMAIL_ADDRESS][DOMAIN_NAME] [PHONE_NUMBER] PIN: 0925" at bounding box center [290, 167] width 225 height 88
